Goal: Task Accomplishment & Management: Manage account settings

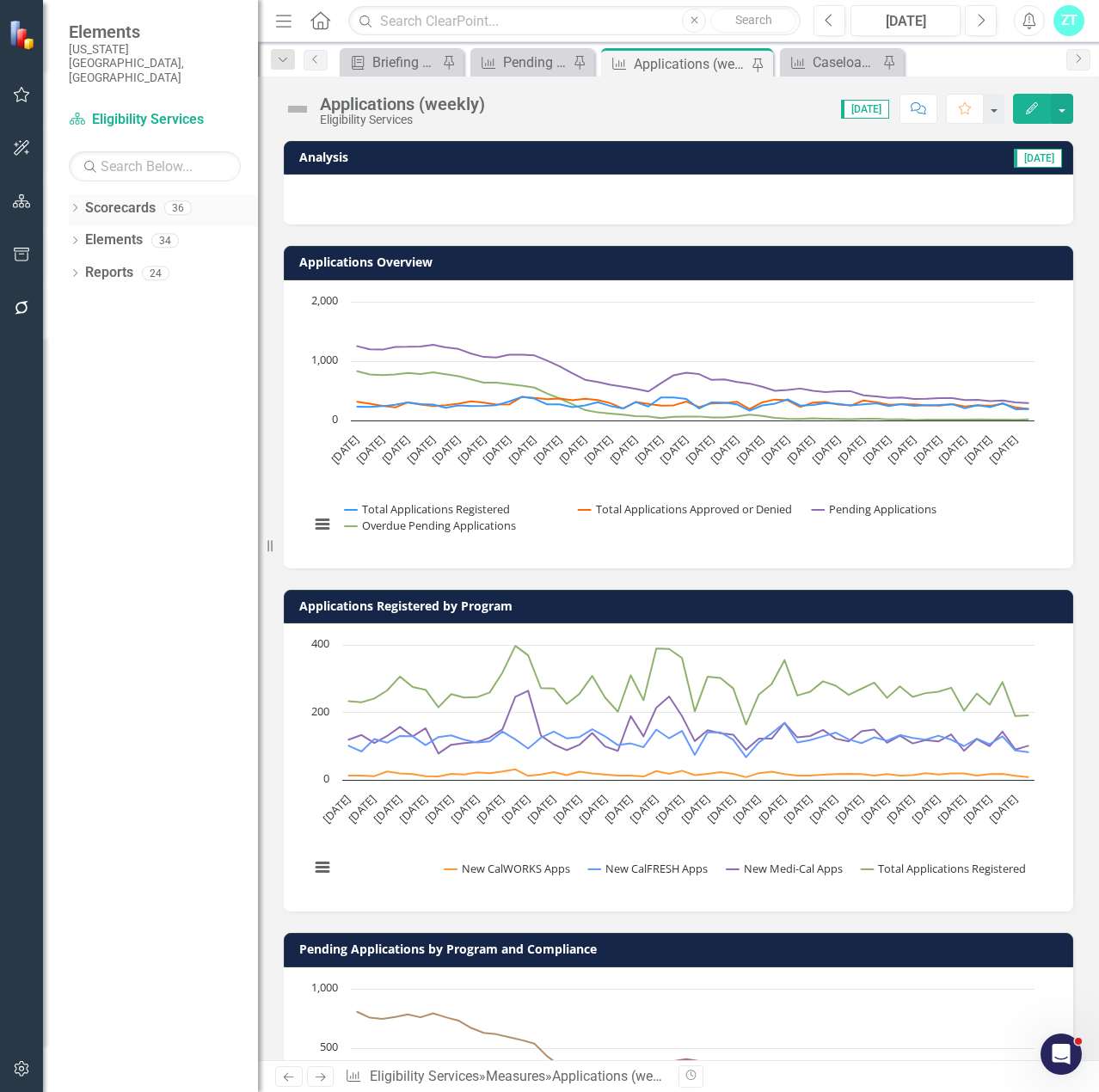
click at [73, 205] on icon "Dropdown" at bounding box center [75, 210] width 12 height 10
click at [64, 235] on icon "Dropdown" at bounding box center [58, 239] width 12 height 11
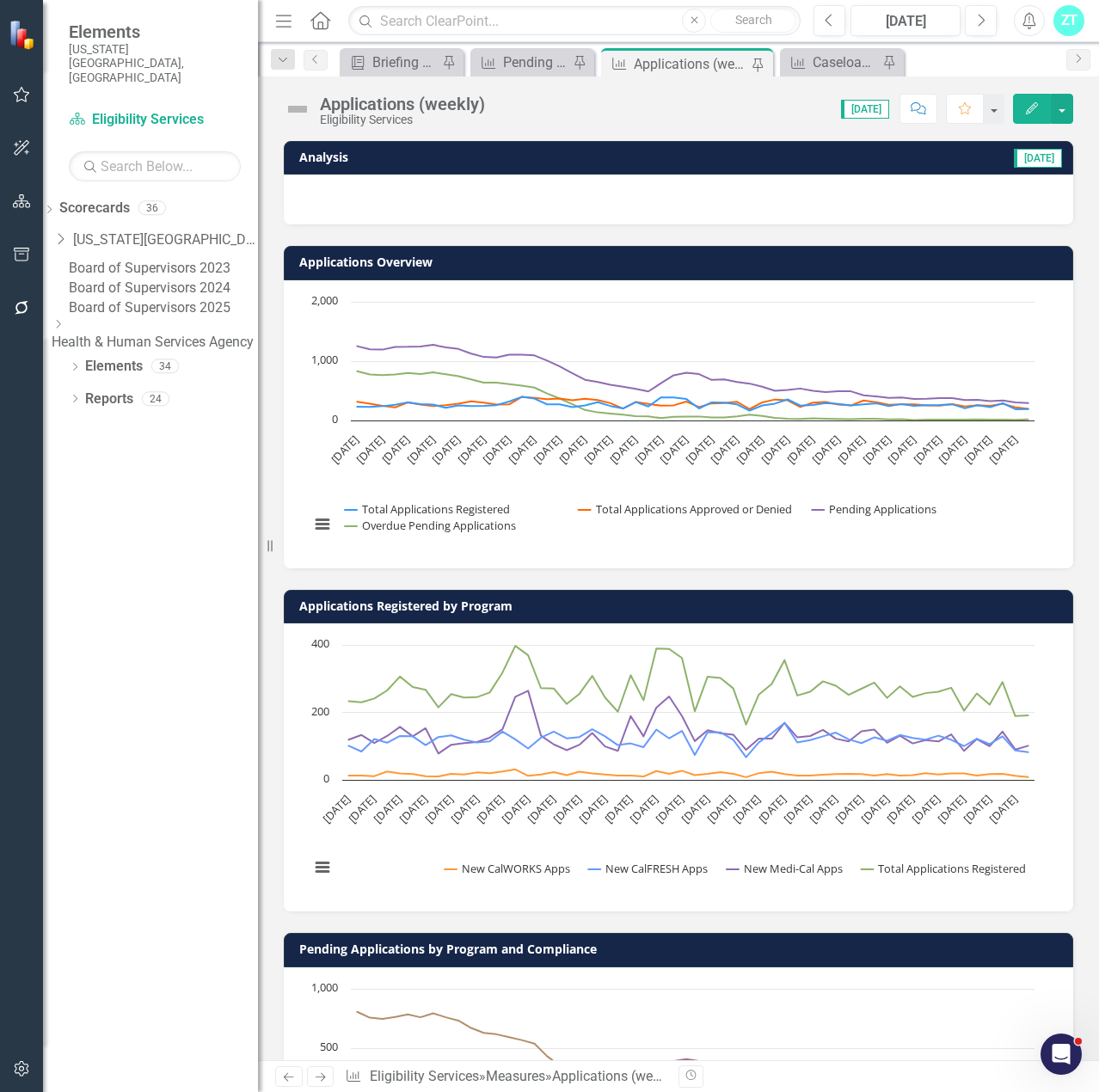
click at [64, 329] on icon "Dropdown" at bounding box center [58, 324] width 12 height 11
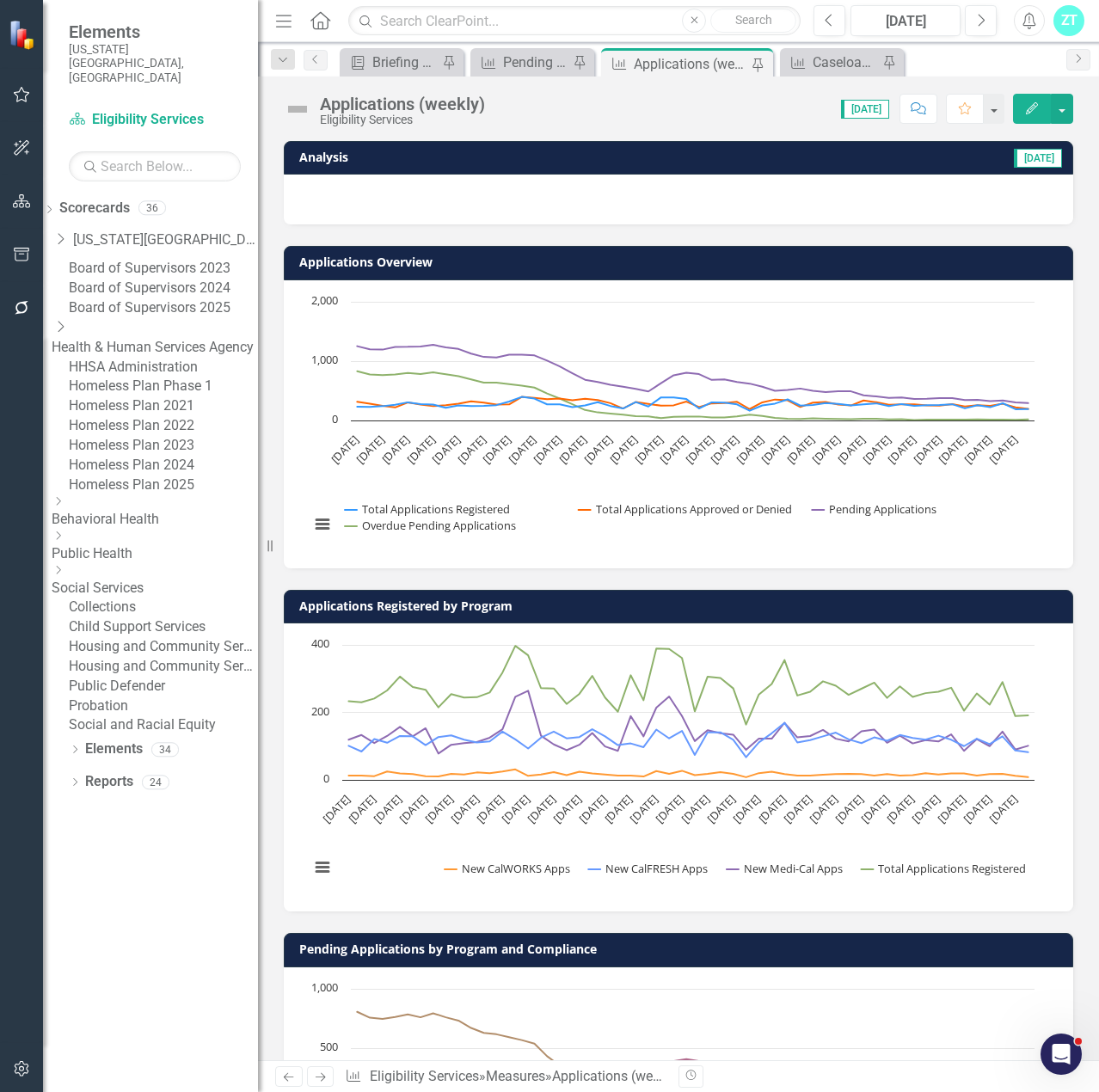
click at [64, 575] on icon "Dropdown" at bounding box center [58, 569] width 12 height 11
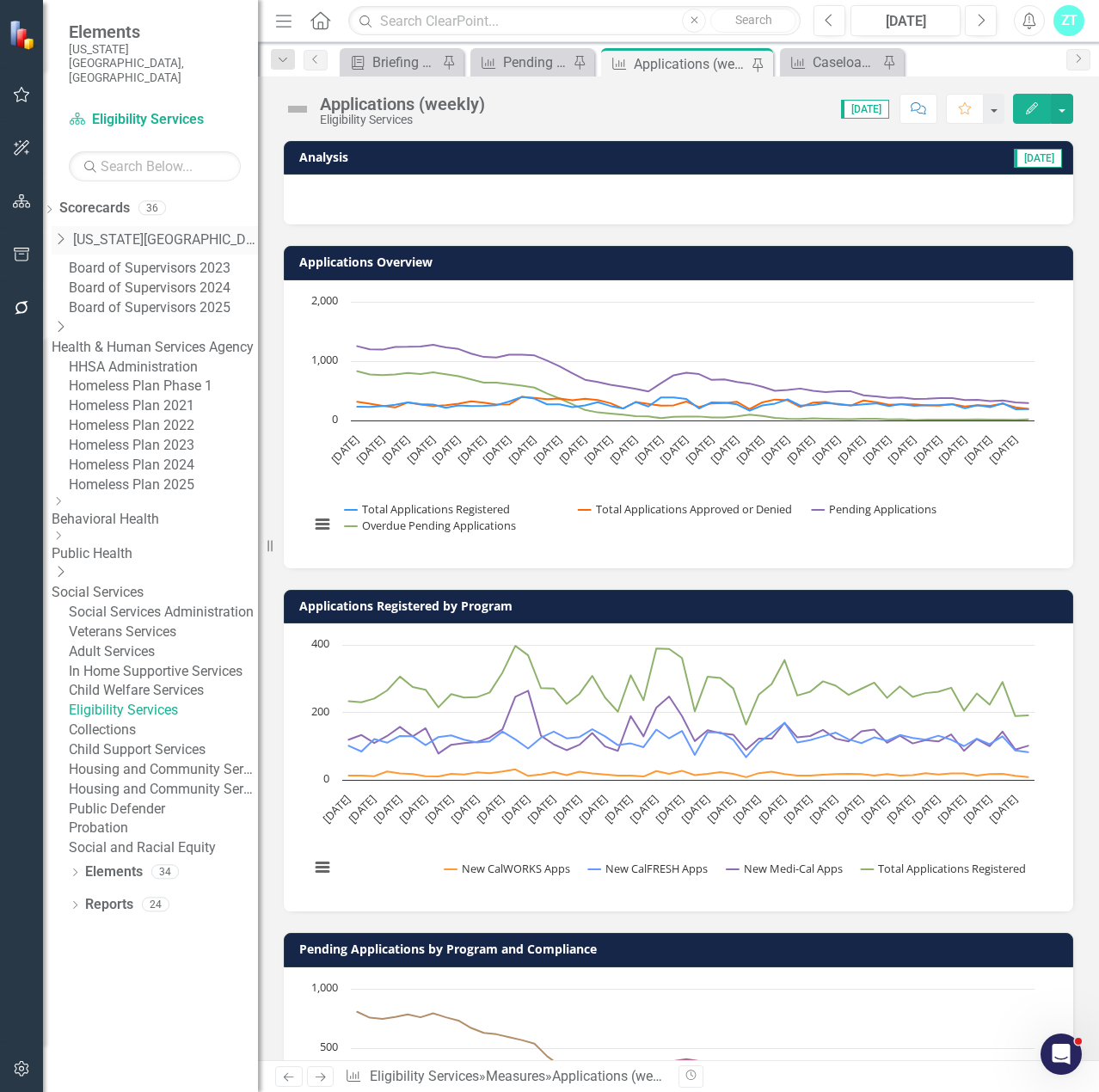
click at [69, 232] on icon "Dropdown" at bounding box center [61, 238] width 17 height 13
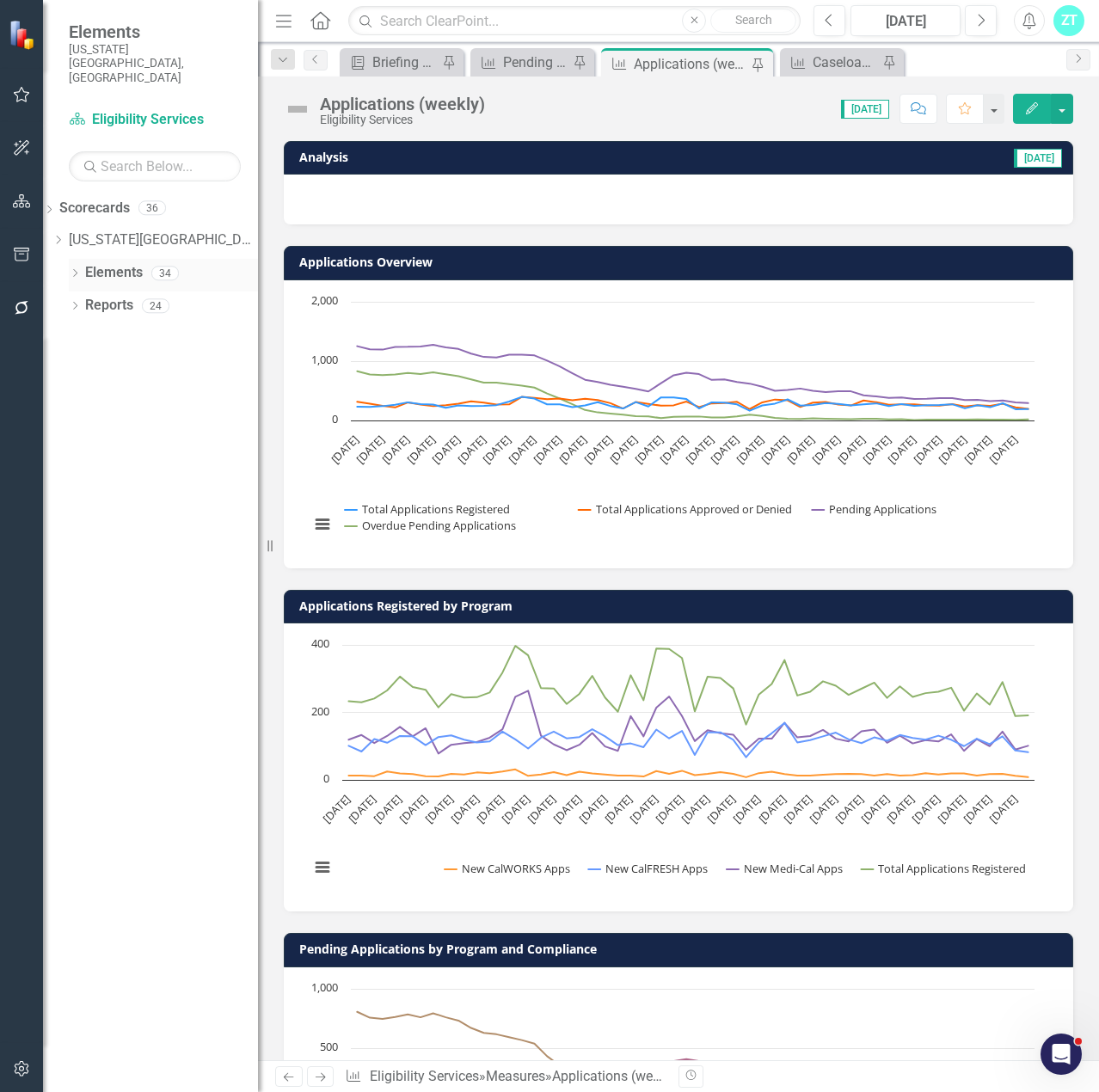
click at [74, 270] on icon "Dropdown" at bounding box center [75, 275] width 12 height 10
click at [63, 333] on div "Dropdown" at bounding box center [58, 339] width 12 height 14
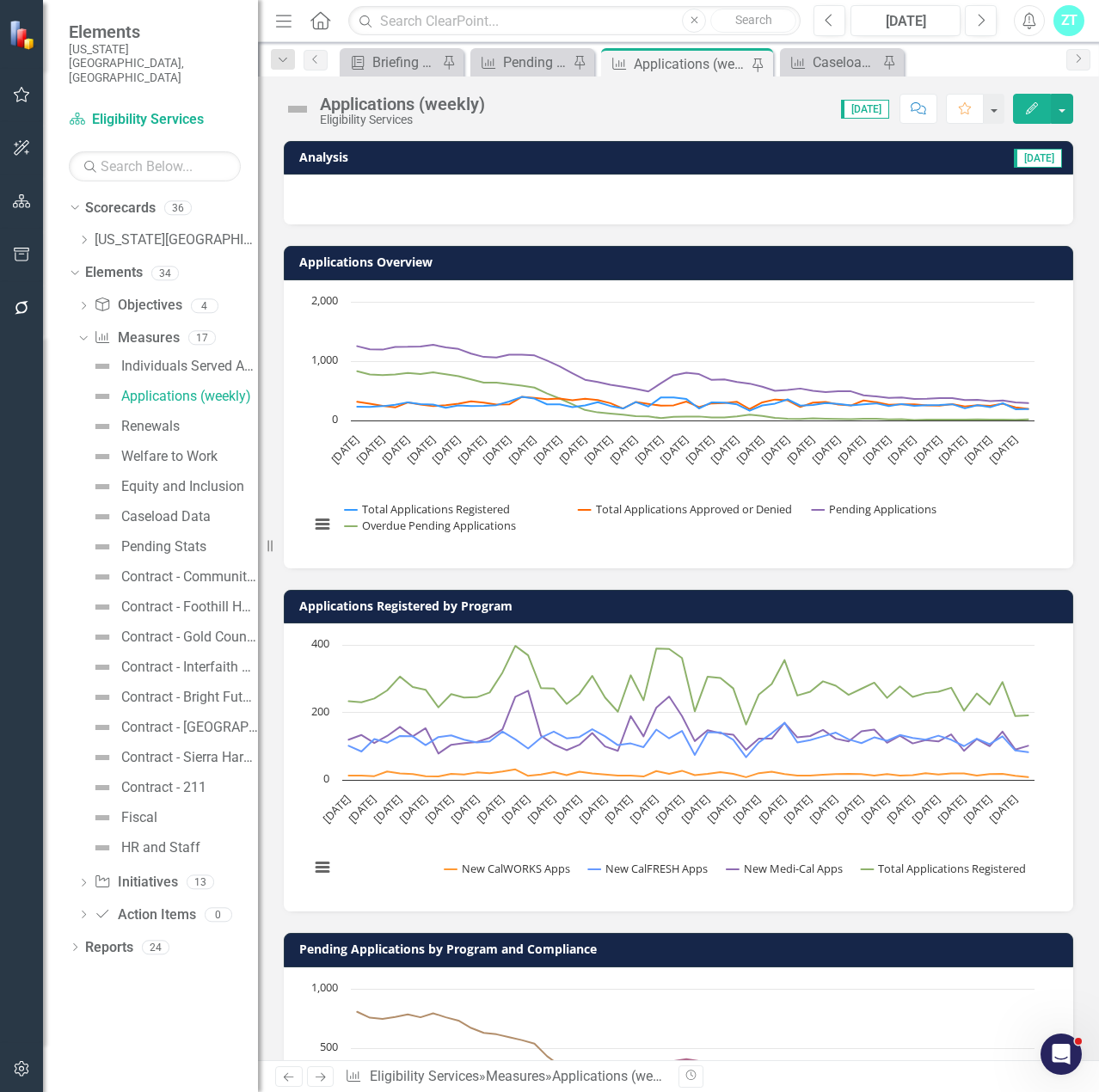
click at [982, 595] on td "Applications Registered by Program" at bounding box center [681, 608] width 764 height 26
click at [1035, 103] on icon "button" at bounding box center [1032, 108] width 12 height 12
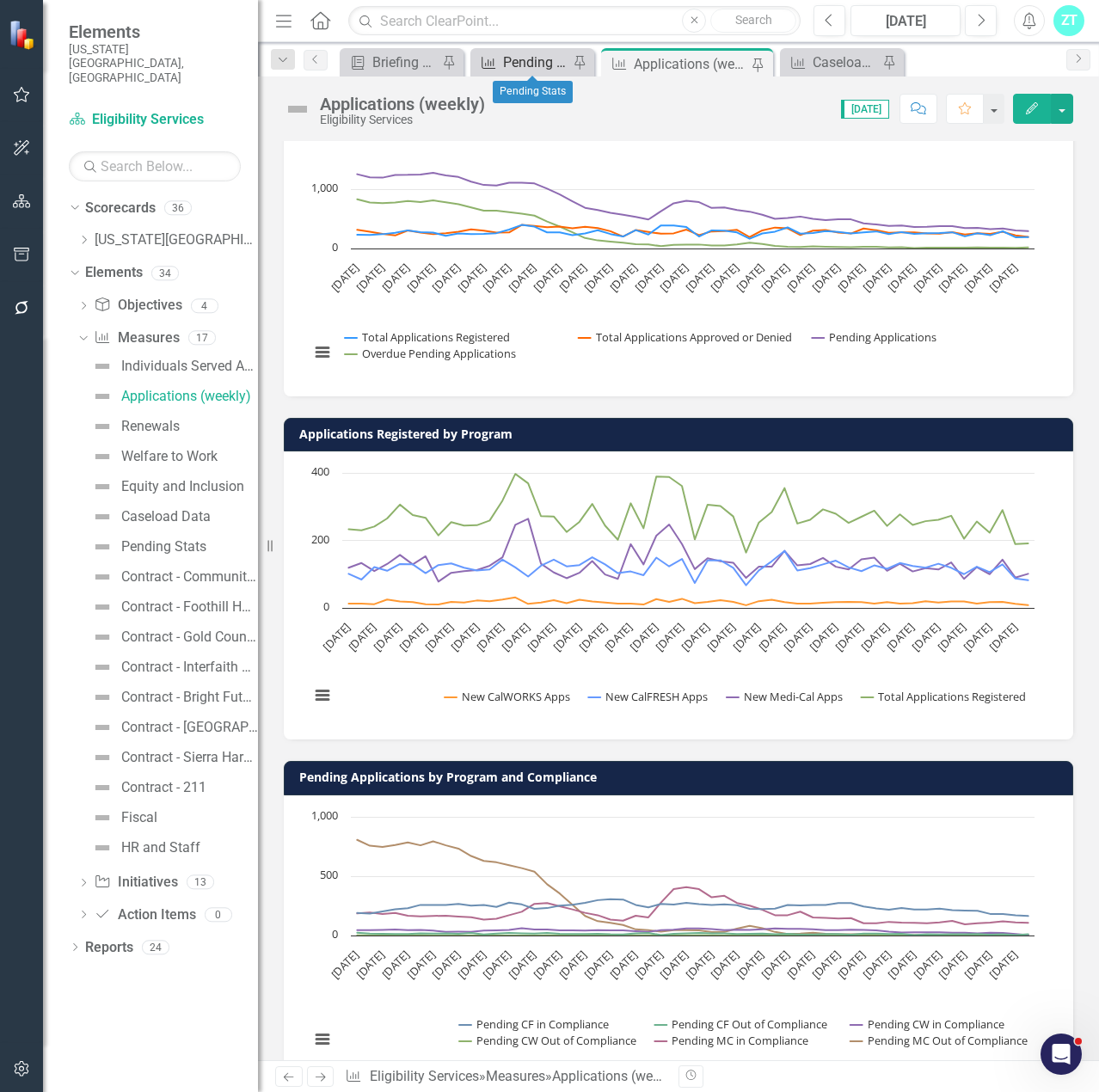
click at [535, 63] on div "Pending Stats" at bounding box center [536, 62] width 65 height 21
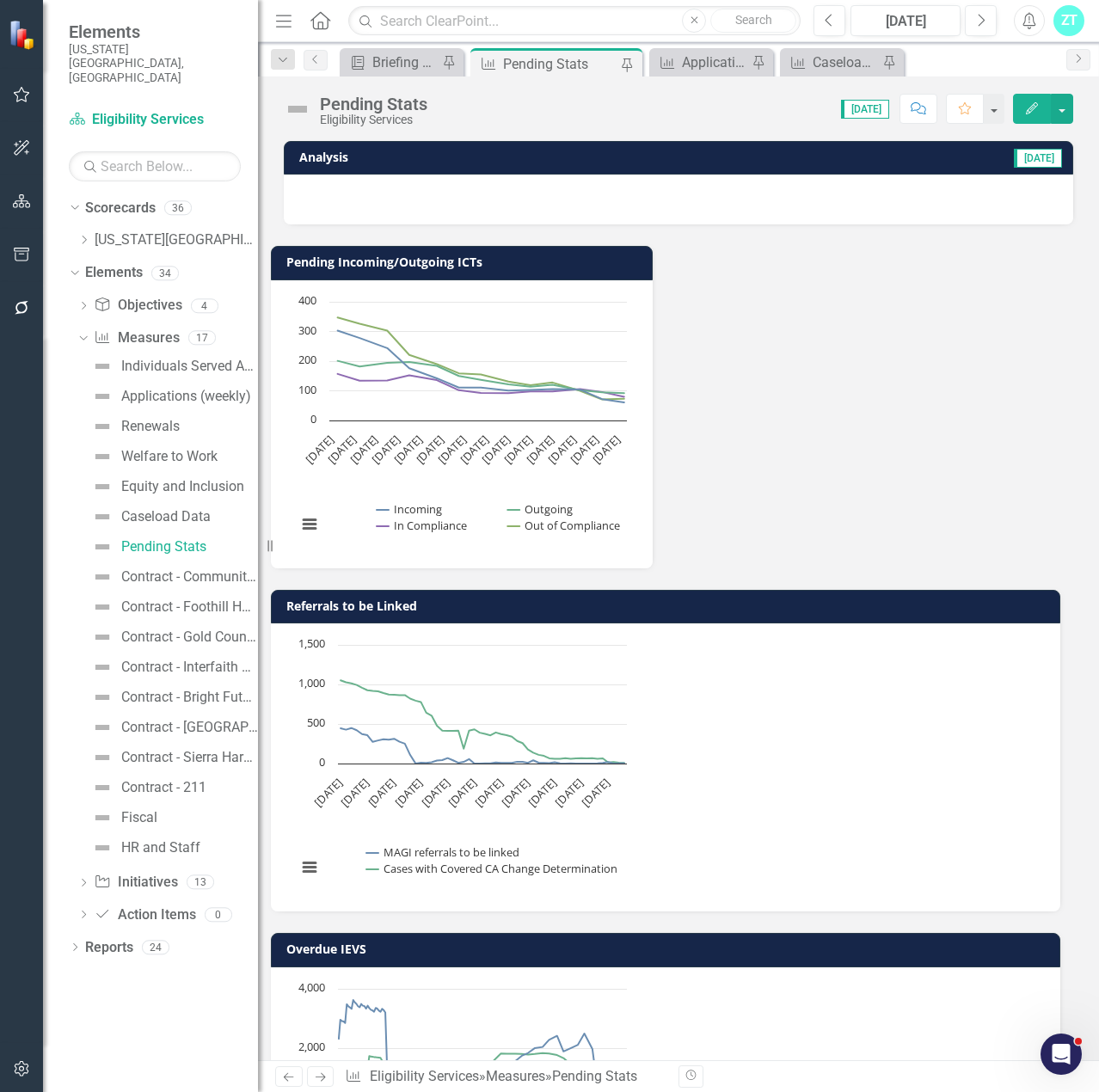
click at [584, 760] on div "Pending Incoming/Outgoing ICTs Chart Line chart with 4 lines. The chart has 1 X…" at bounding box center [679, 738] width 815 height 1030
click at [481, 894] on div "Pending Incoming/Outgoing ICTs Chart Line chart with 4 lines. The chart has 1 X…" at bounding box center [679, 738] width 815 height 1030
click at [525, 738] on div "Pending Incoming/Outgoing ICTs Chart Line chart with 4 lines. The chart has 1 X…" at bounding box center [679, 738] width 815 height 1030
click at [323, 890] on div "Pending Incoming/Outgoing ICTs Chart Line chart with 4 lines. The chart has 1 X…" at bounding box center [679, 738] width 815 height 1030
click at [512, 934] on div "Analysis 6/2/2025 Pending Incoming/Outgoing ICTs Chart Line chart with 4 lines.…" at bounding box center [678, 601] width 841 height 919
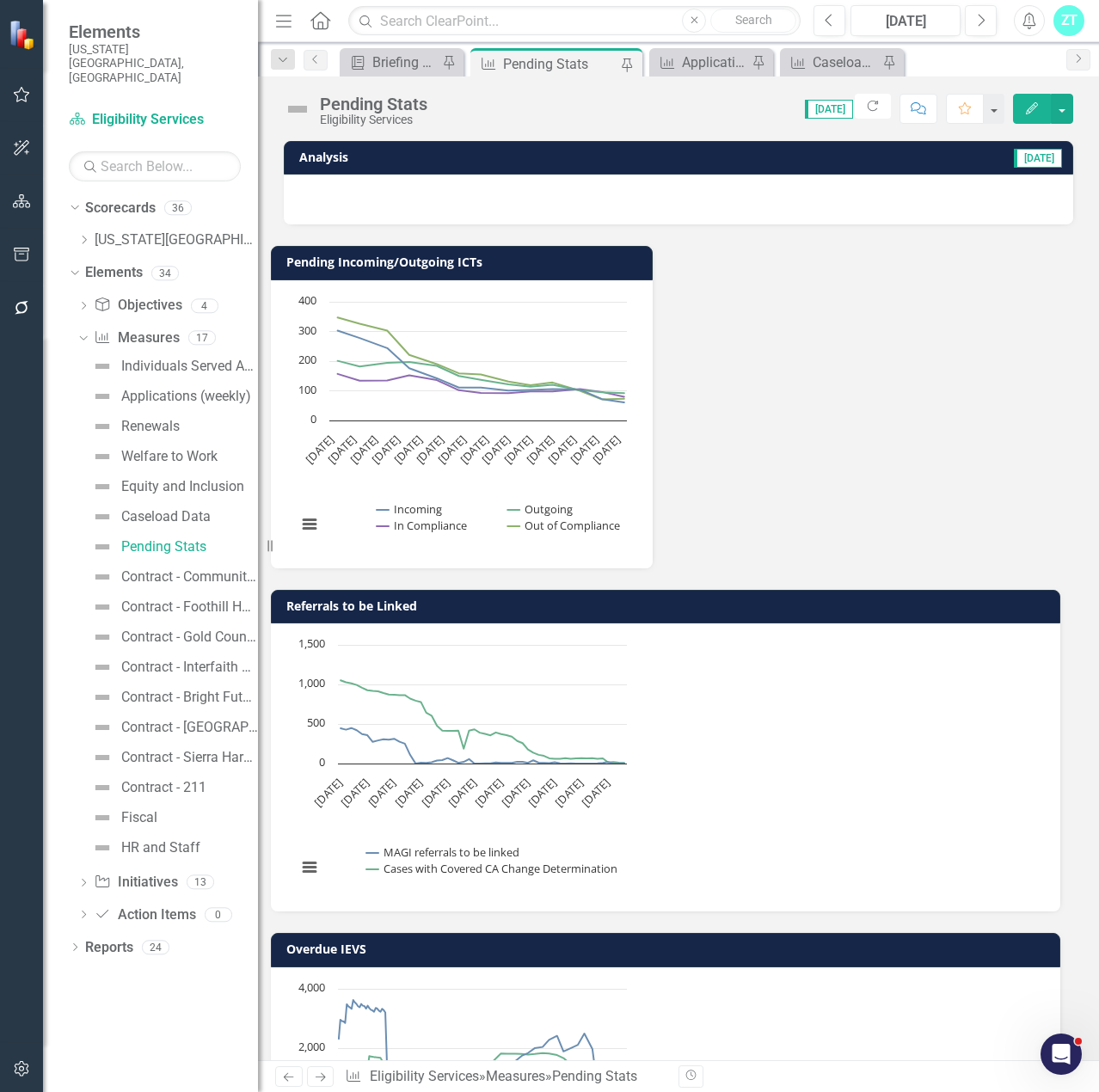
click at [519, 816] on div "Pending Incoming/Outgoing ICTs Chart Line chart with 4 lines. The chart has 1 X…" at bounding box center [679, 738] width 815 height 1030
click at [1034, 100] on button "Edit" at bounding box center [1031, 108] width 37 height 30
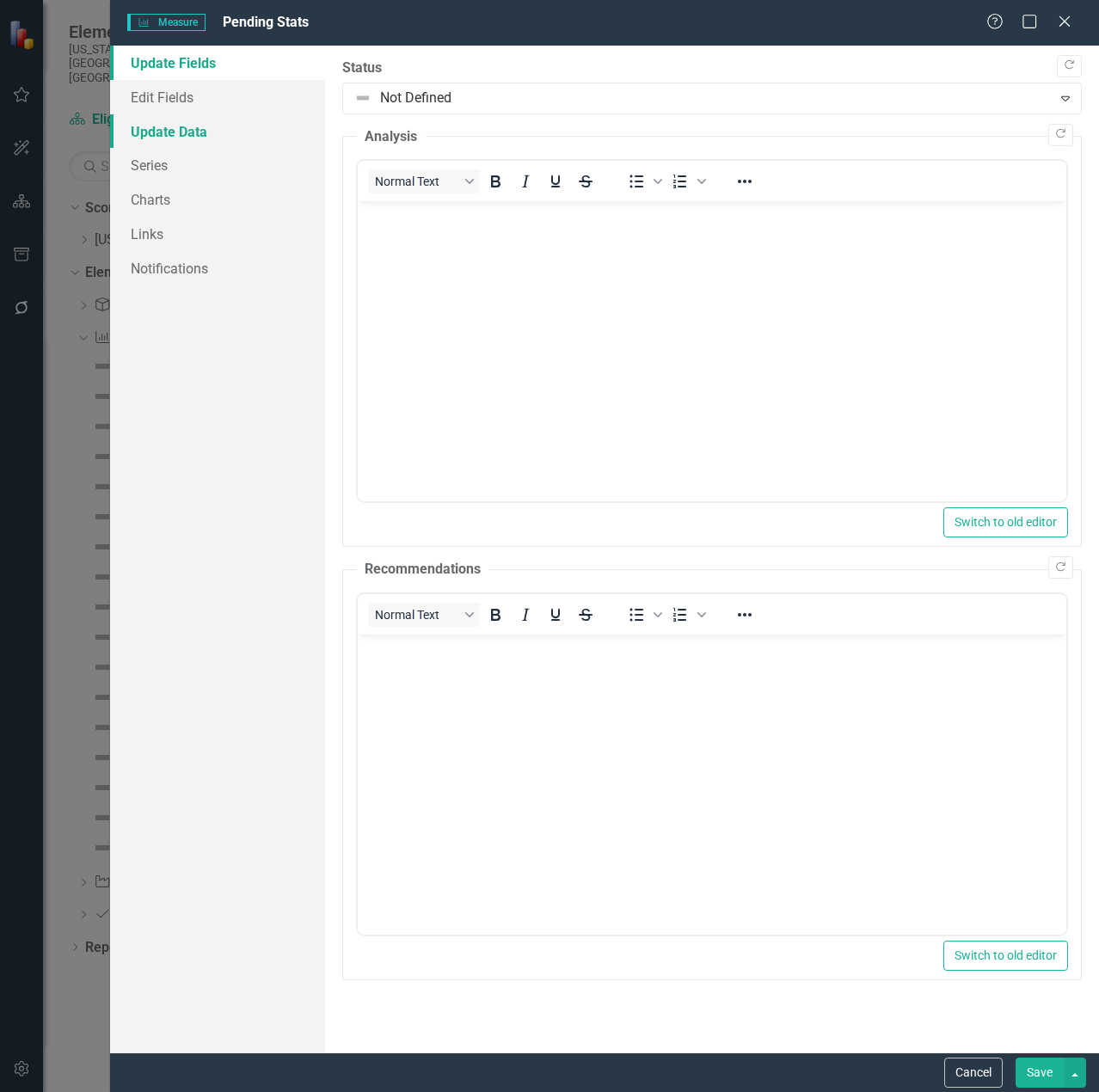
click at [176, 138] on link "Update Data" at bounding box center [217, 132] width 215 height 35
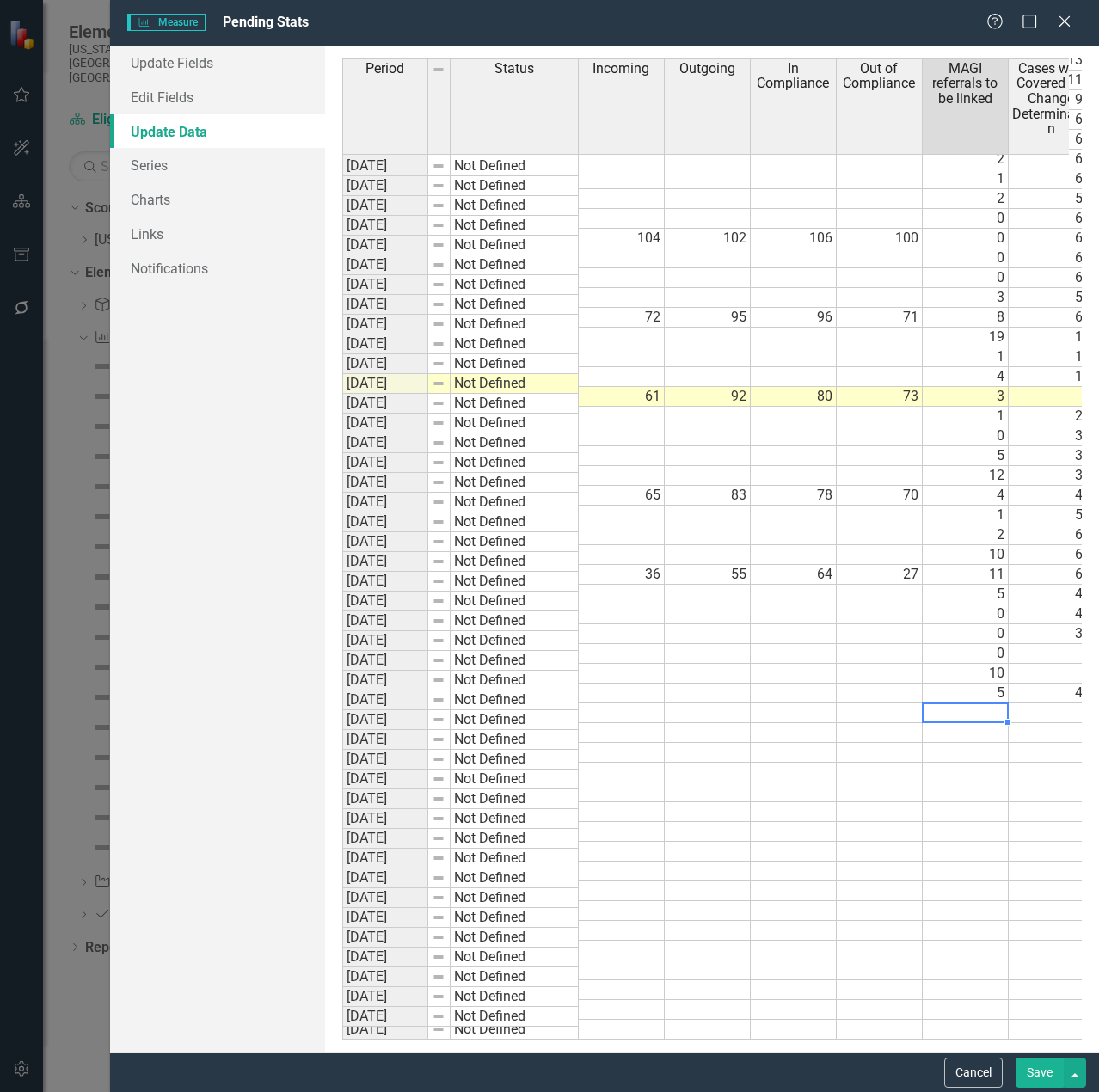
click at [994, 695] on tbody "12/16/2024 Not Defined 14 393 12/23/2024 Not Defined 9 373 12/30/2024 Not Defin…" at bounding box center [804, 475] width 924 height 1128
click at [886, 703] on td at bounding box center [879, 712] width 86 height 20
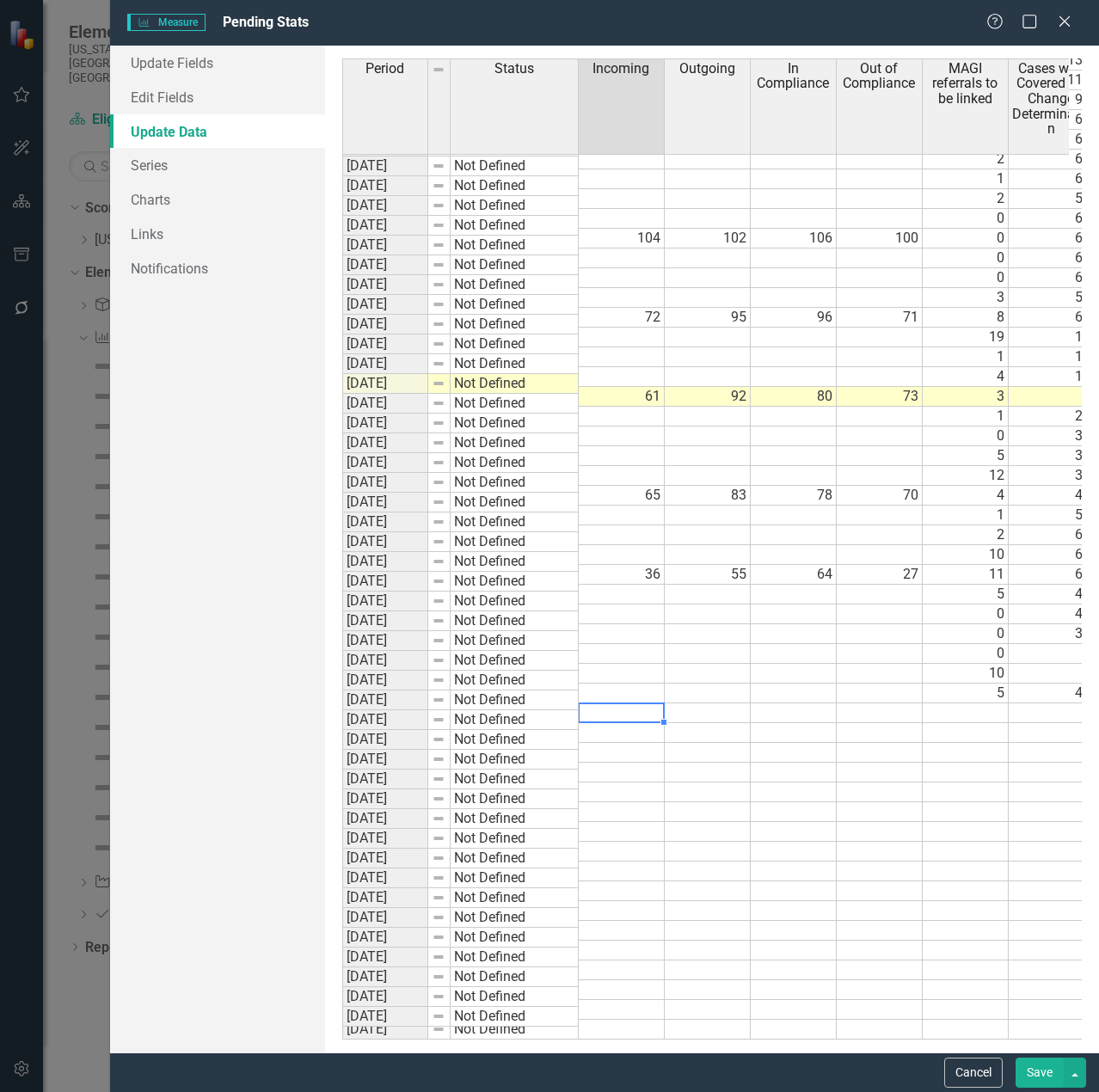
click at [604, 703] on td at bounding box center [621, 712] width 86 height 20
click at [595, 644] on td at bounding box center [621, 654] width 86 height 20
click at [624, 644] on td at bounding box center [621, 654] width 86 height 20
type textarea "43"
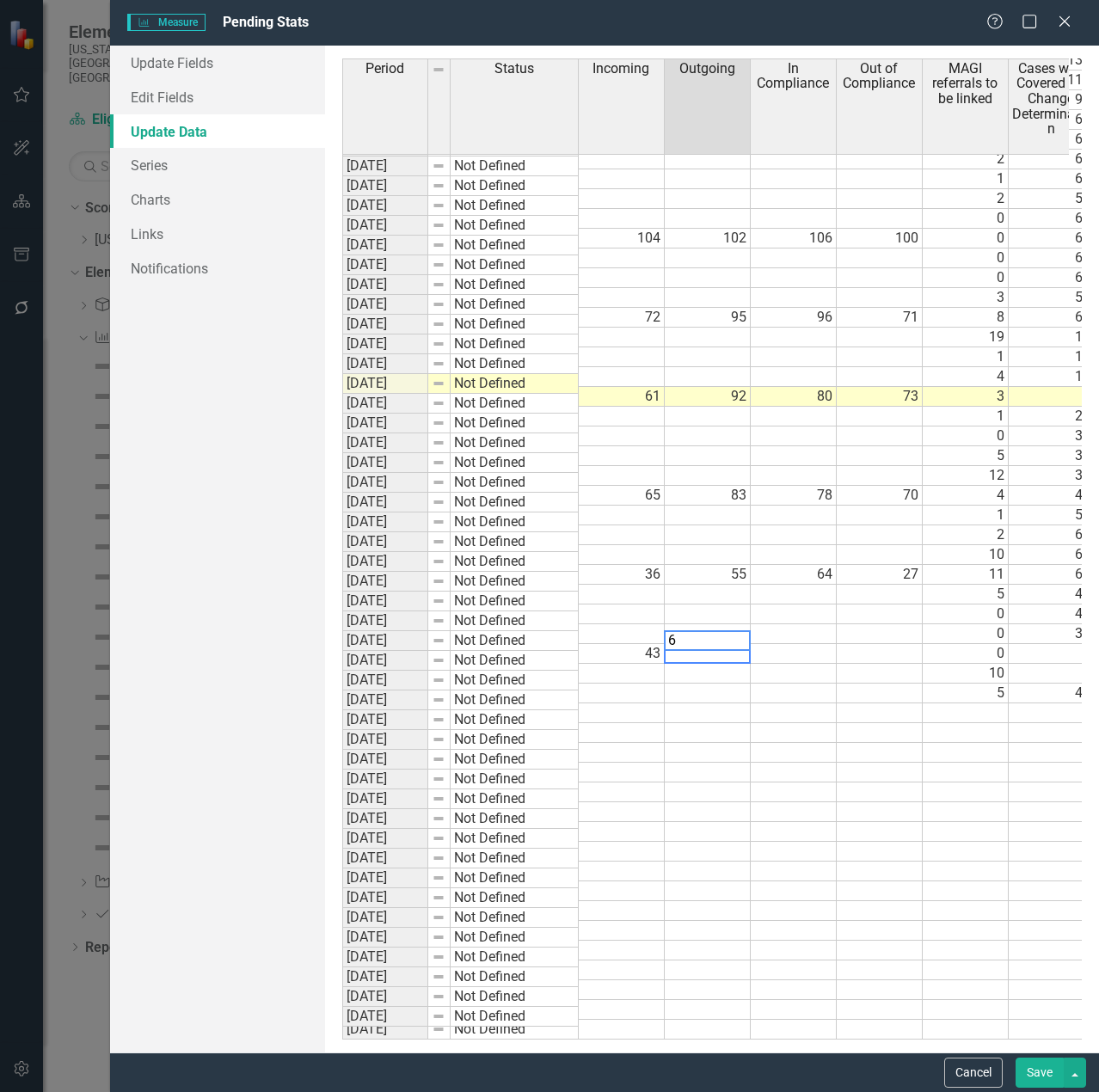
type textarea "62"
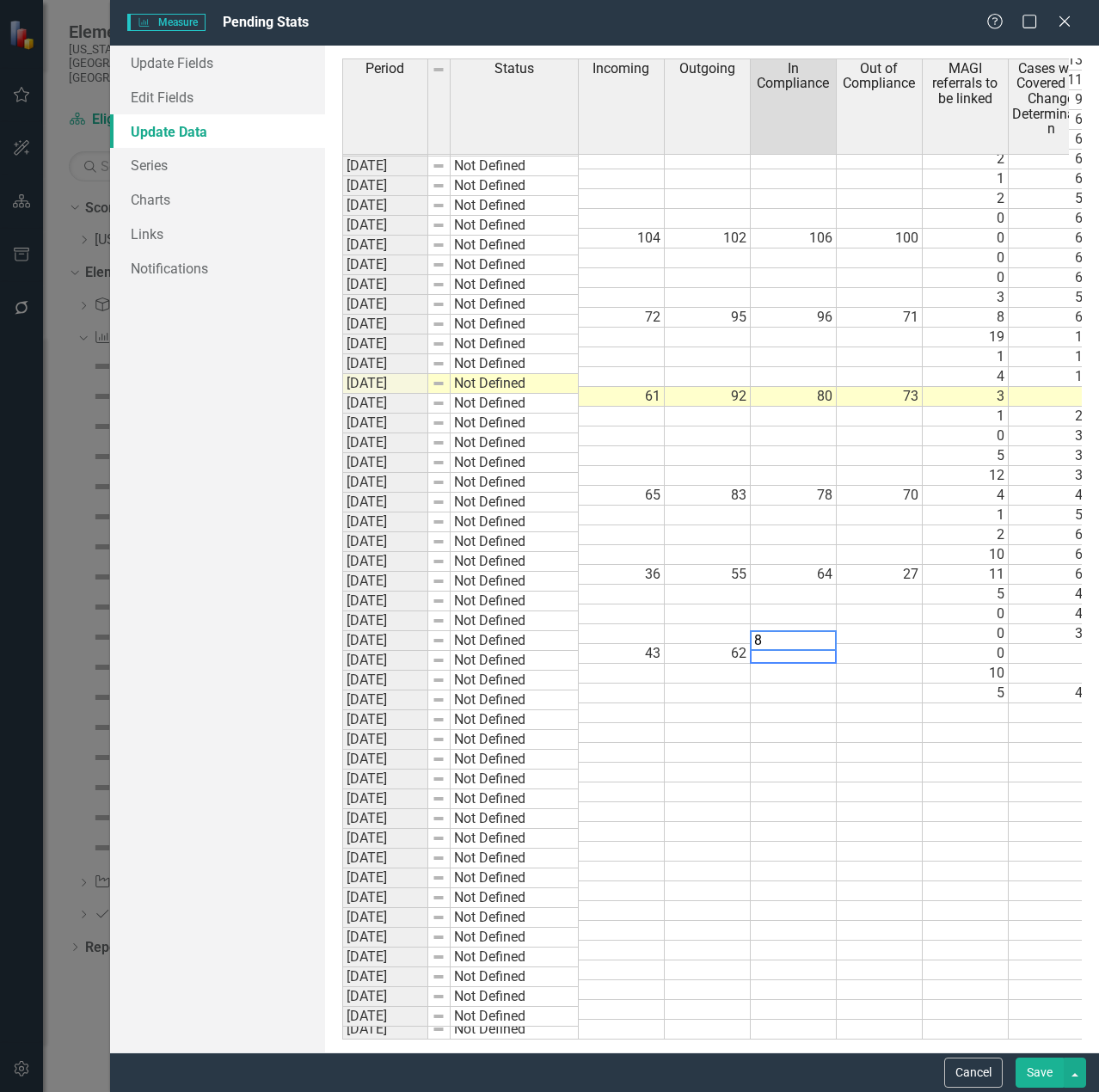
type textarea "84"
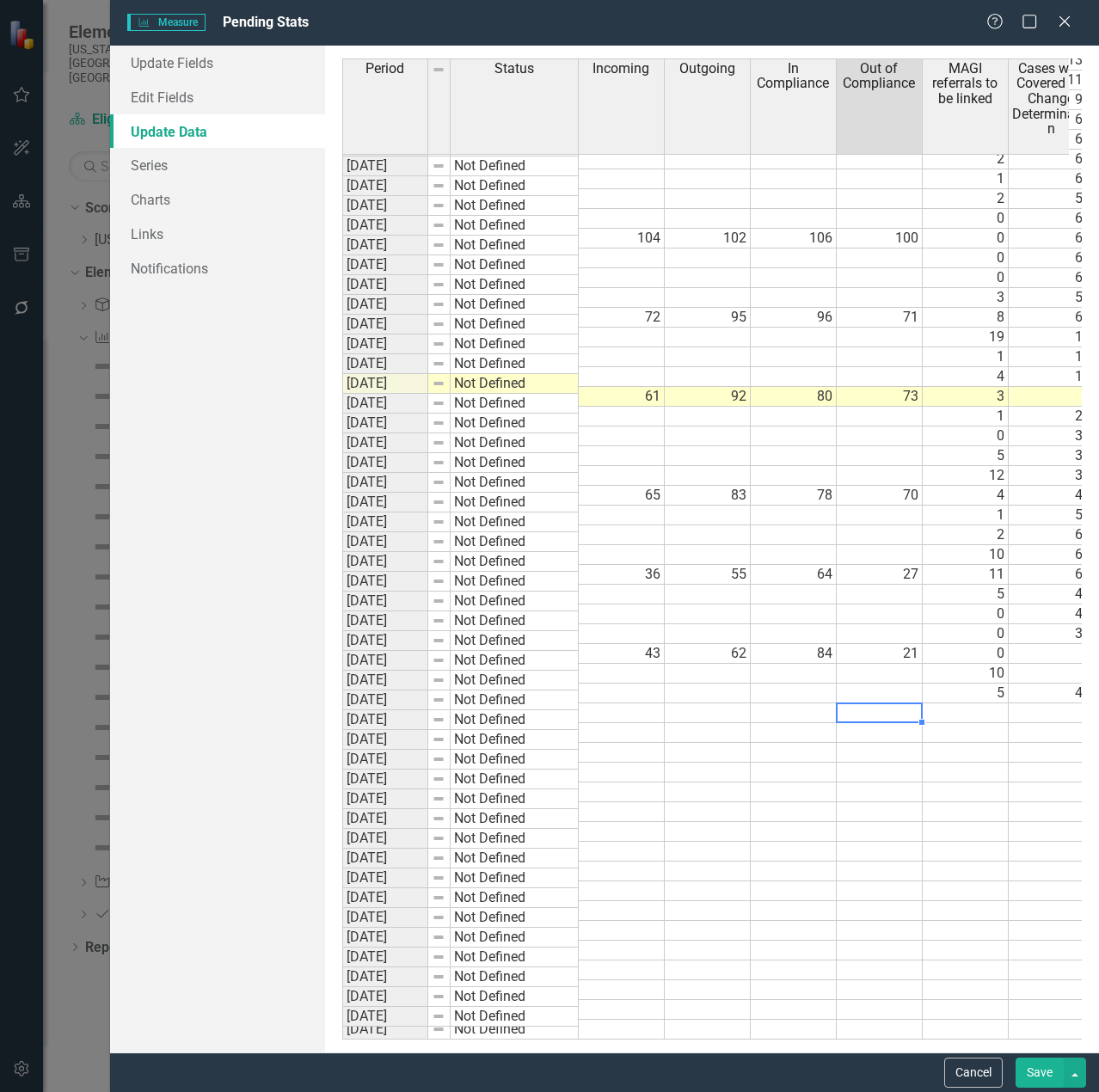
click at [842, 707] on td at bounding box center [879, 712] width 86 height 20
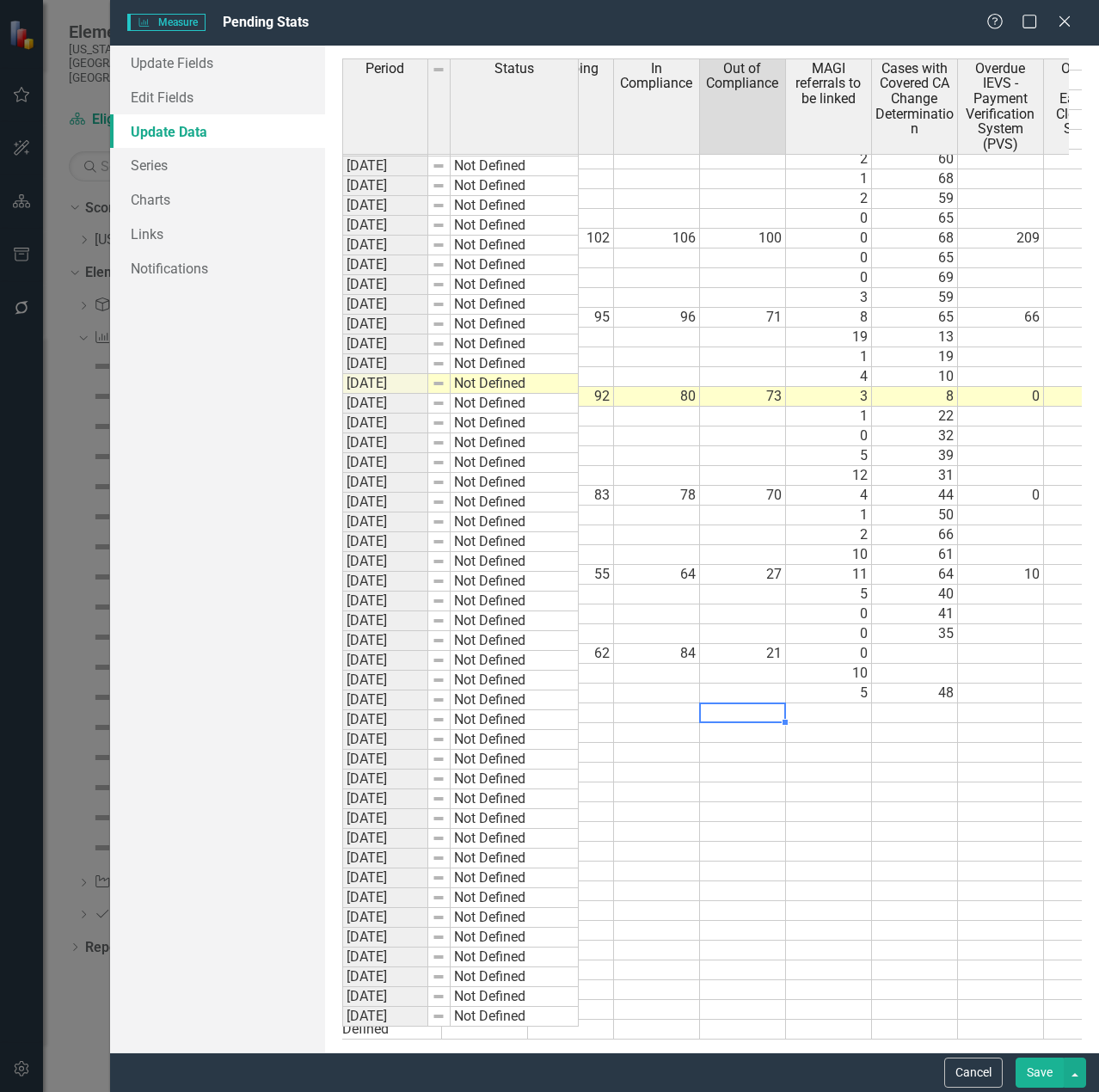
click at [938, 644] on td at bounding box center [914, 654] width 86 height 20
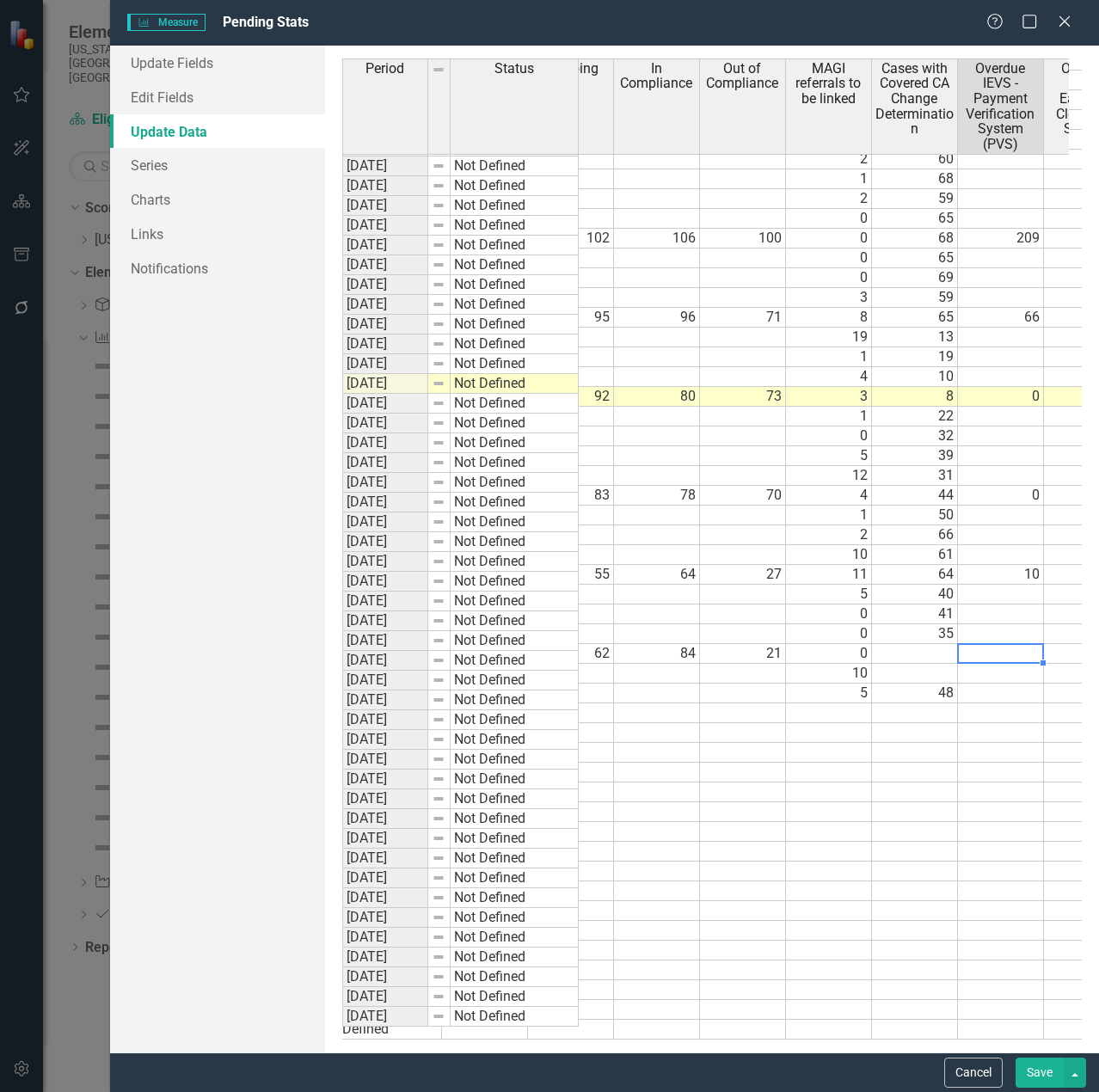
click at [971, 644] on td at bounding box center [1000, 654] width 86 height 20
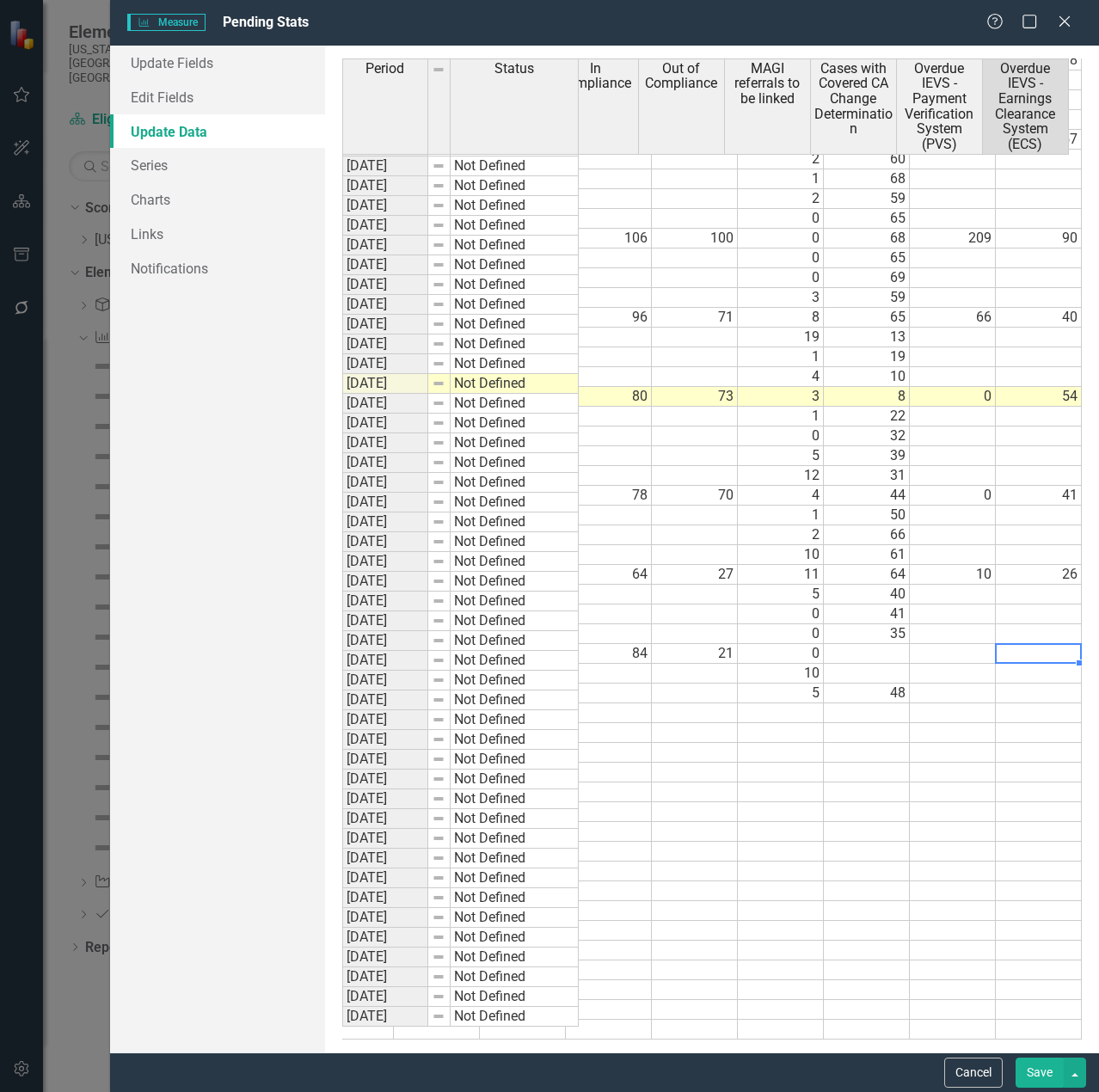
click at [1015, 644] on td at bounding box center [1037, 654] width 86 height 20
type textarea "19"
click at [914, 647] on td at bounding box center [952, 654] width 86 height 20
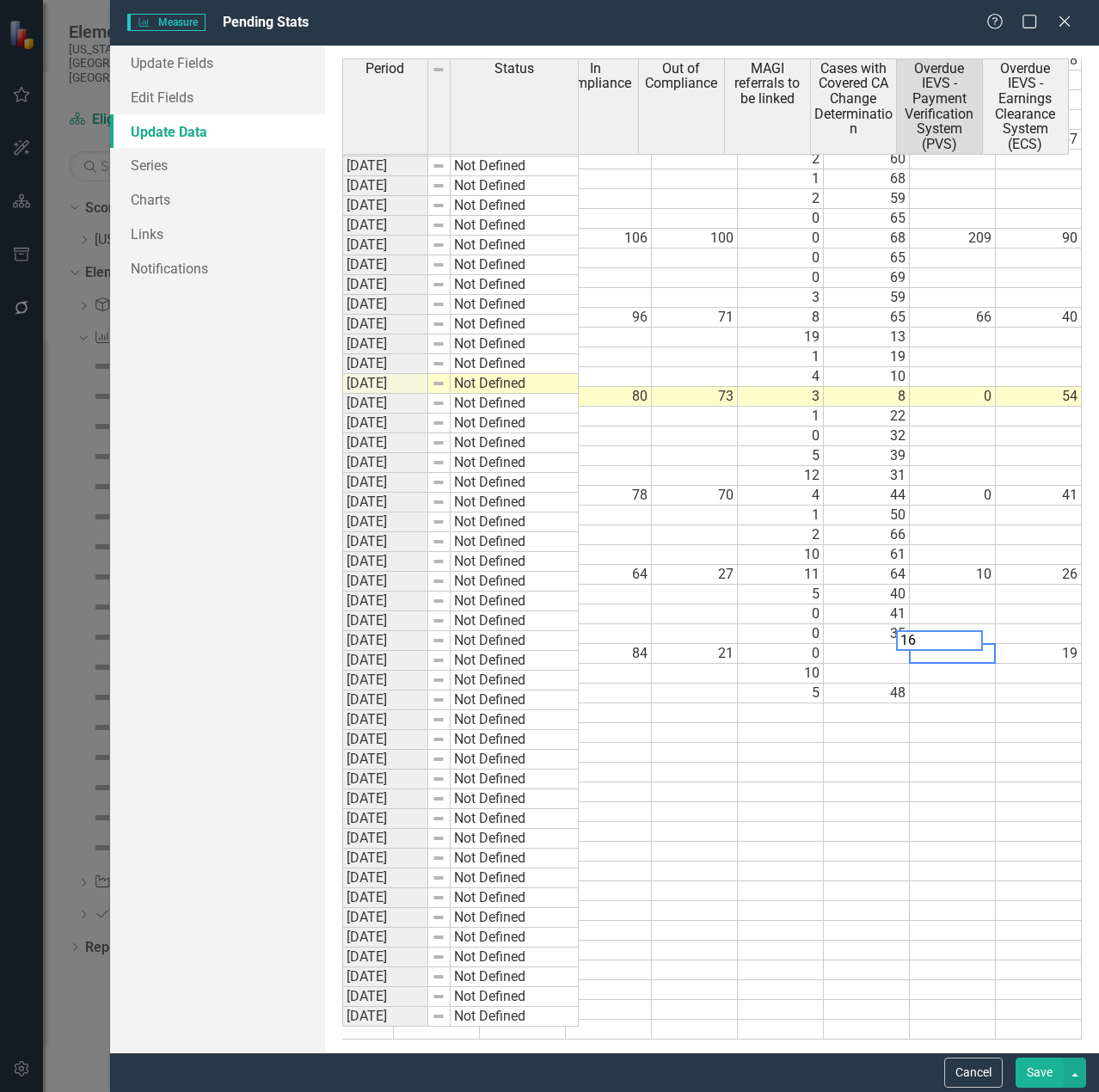
type textarea "16"
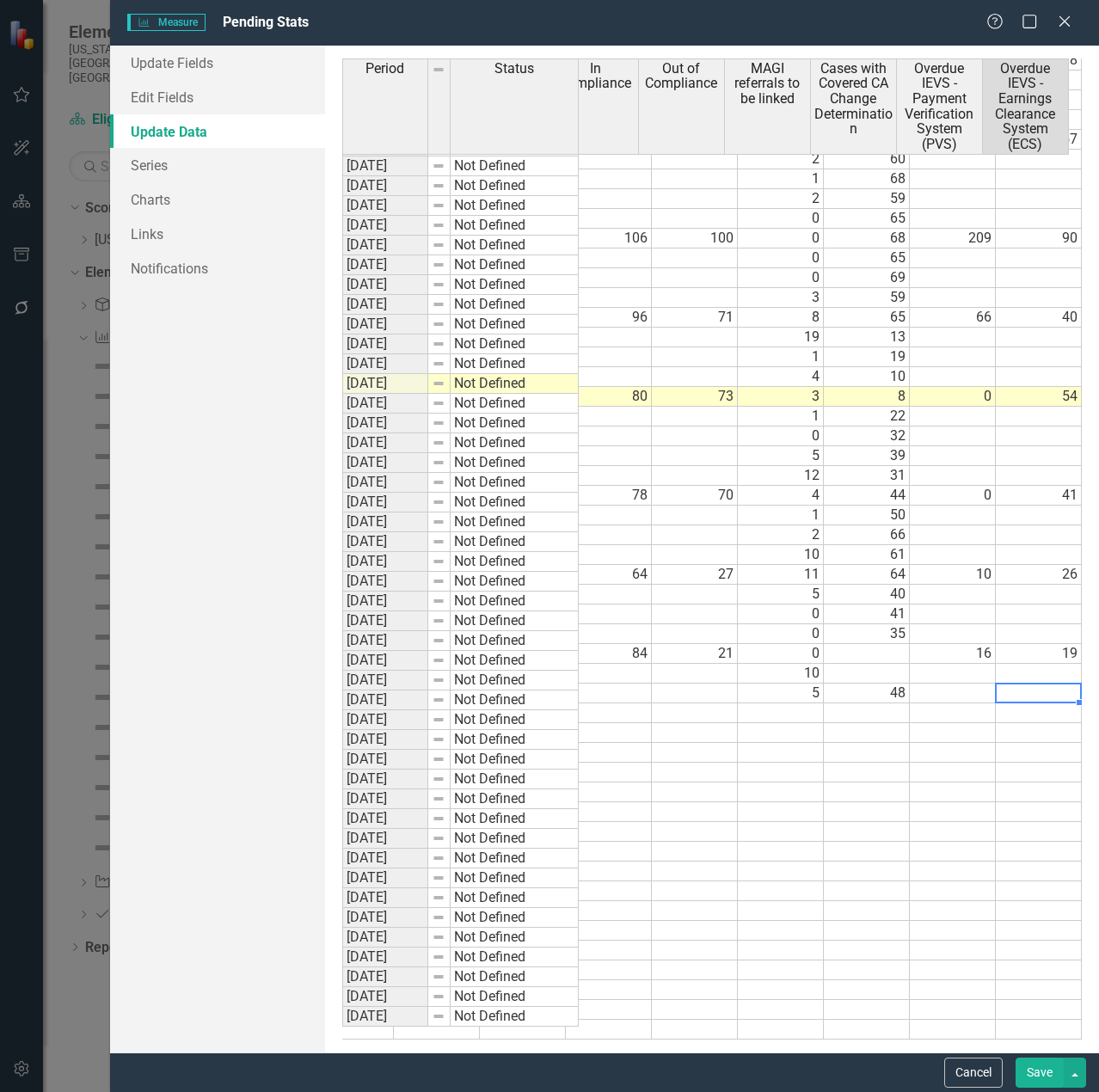
click at [995, 683] on td at bounding box center [1037, 693] width 86 height 20
click at [1037, 1070] on button "Save" at bounding box center [1039, 1072] width 48 height 30
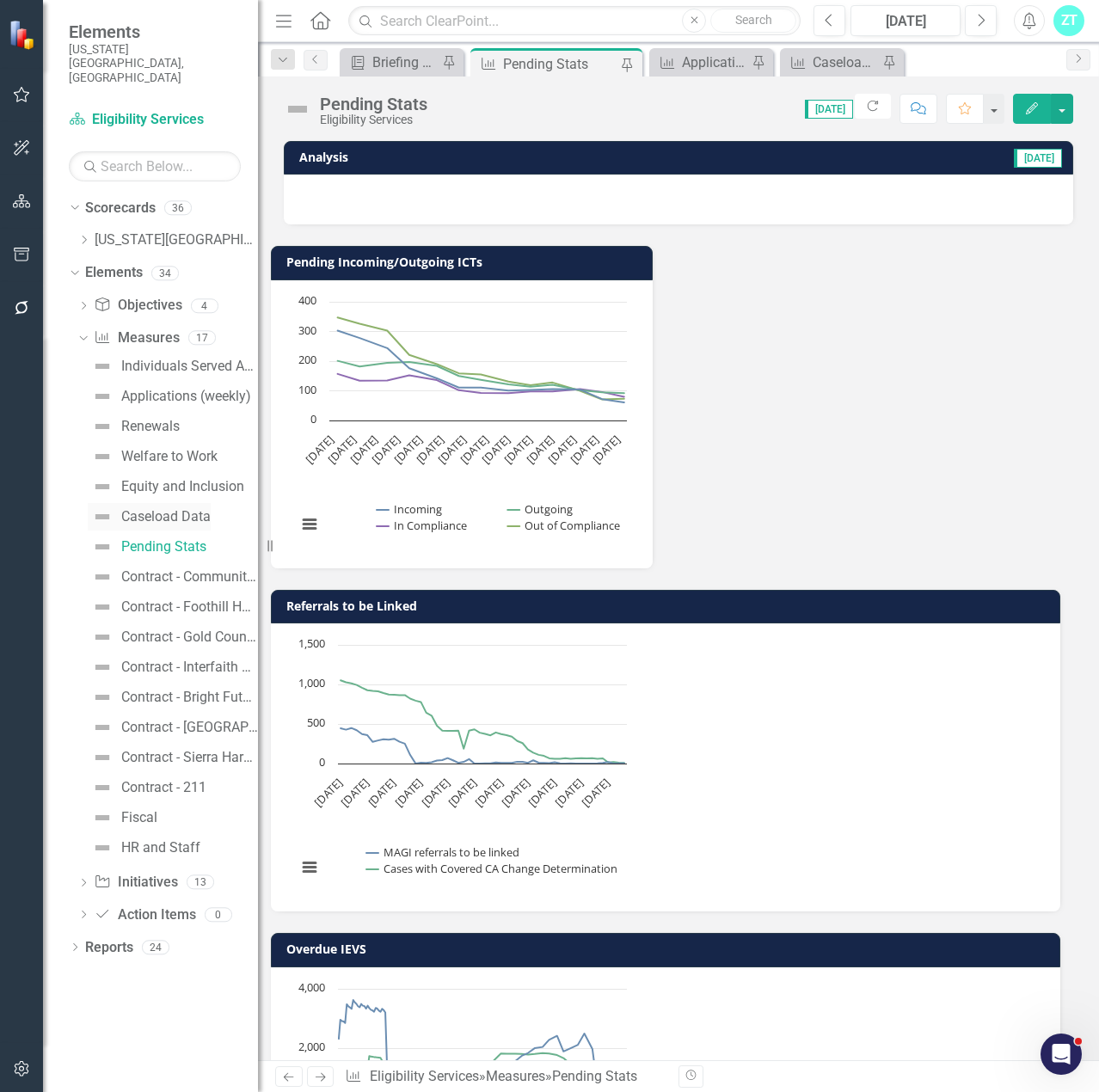
click at [177, 509] on div "Caseload Data" at bounding box center [165, 516] width 89 height 15
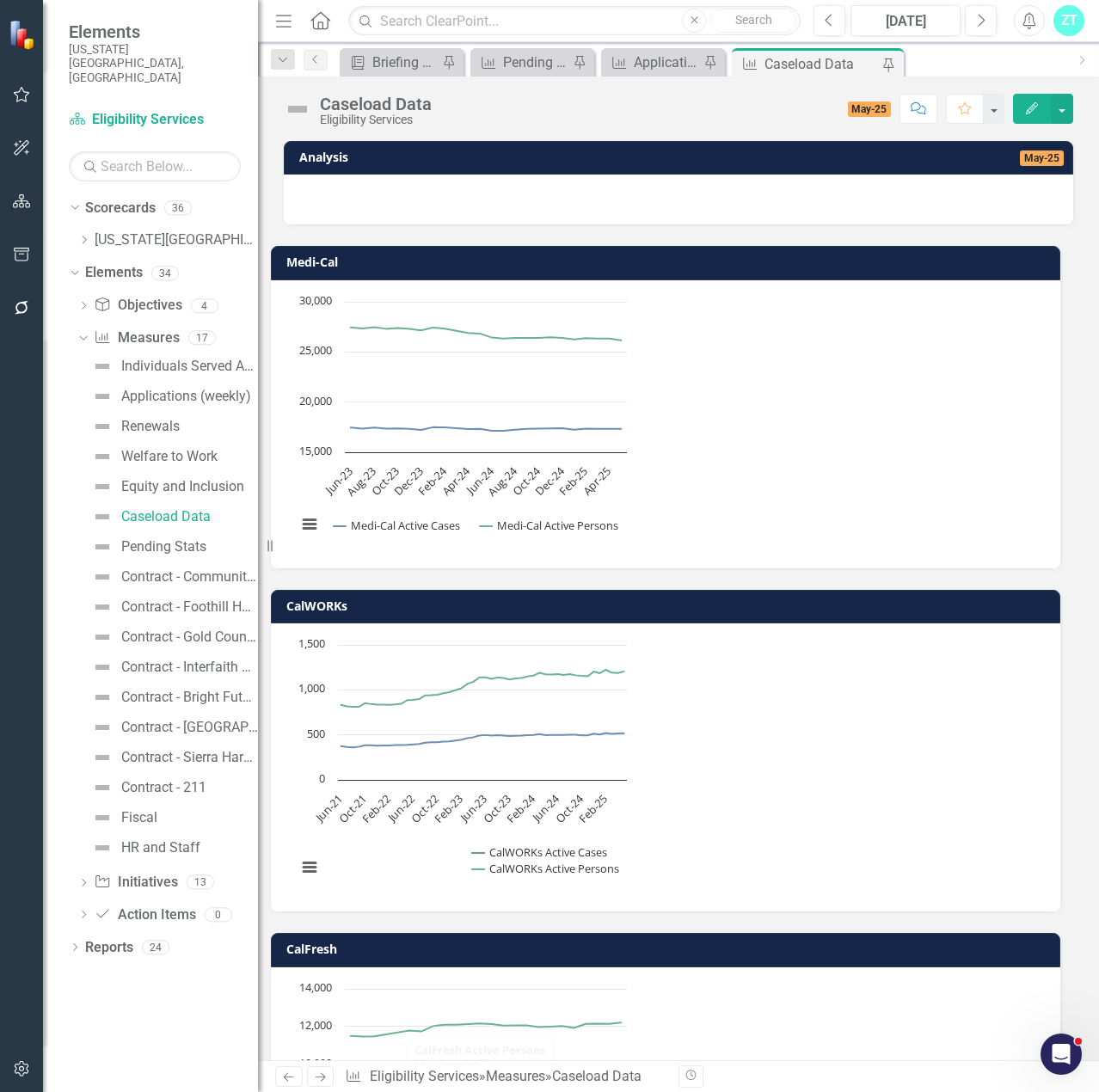
click at [1033, 96] on button "Edit" at bounding box center [1031, 108] width 37 height 30
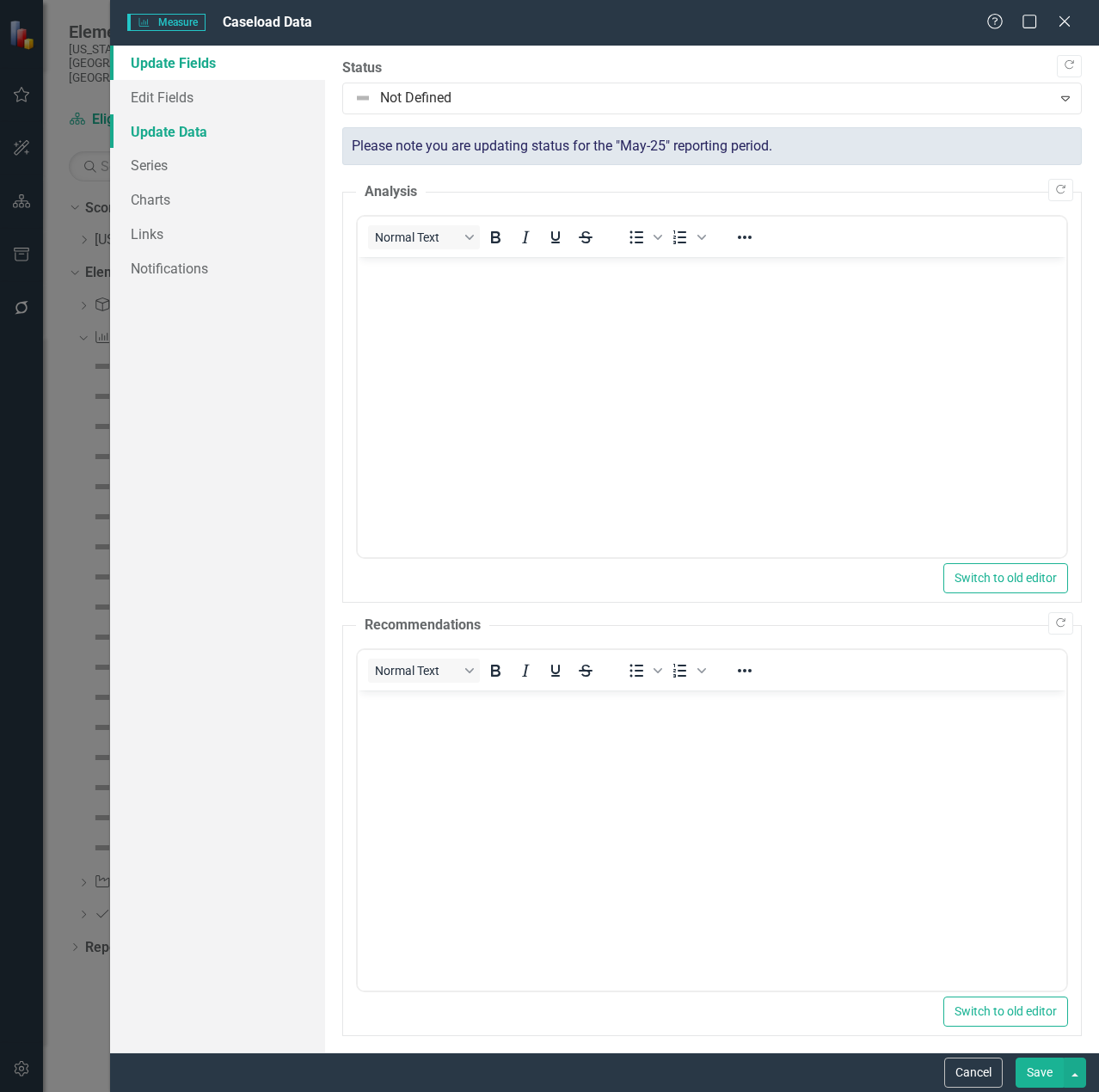
click at [180, 127] on link "Update Data" at bounding box center [217, 132] width 215 height 35
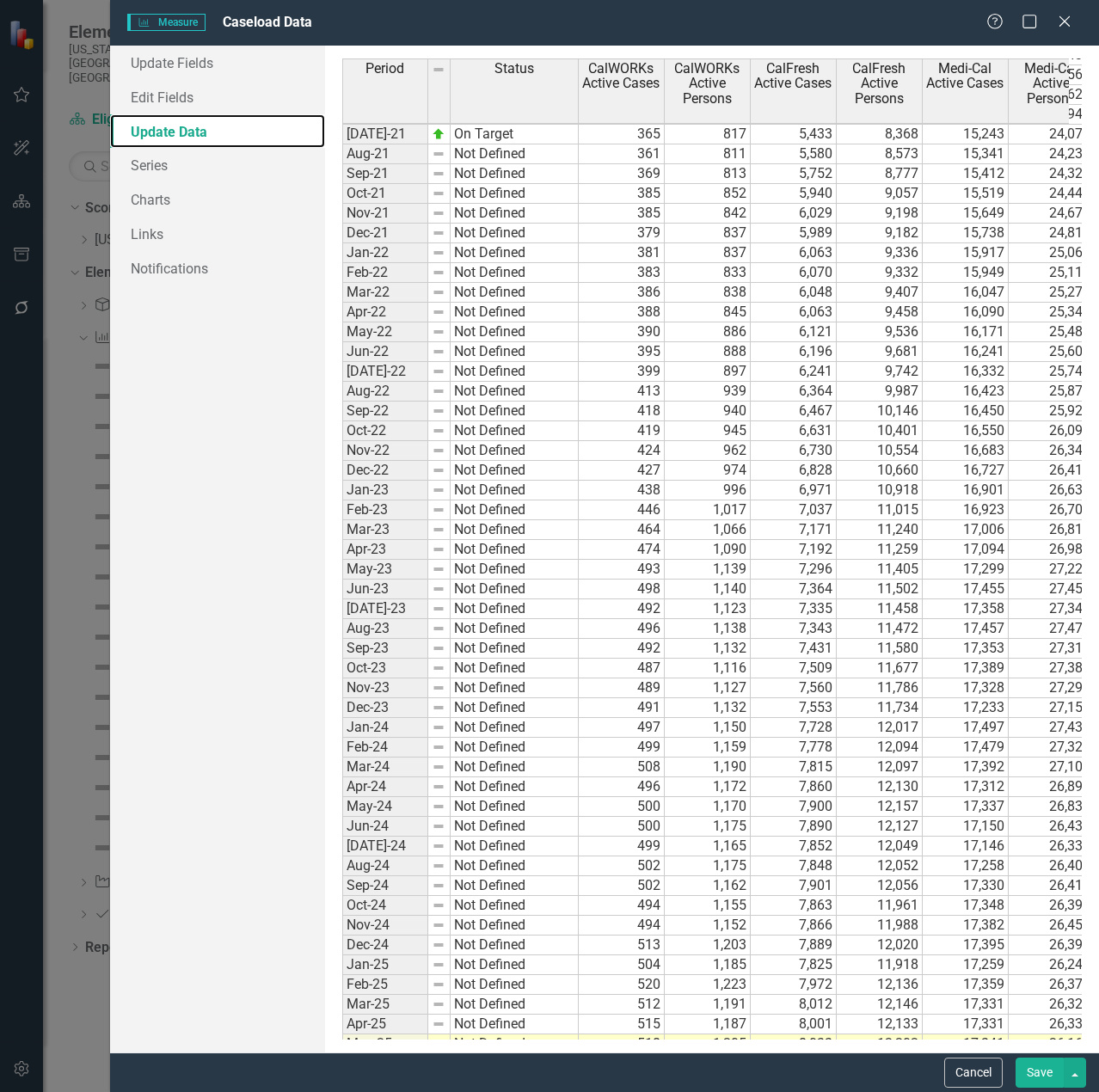
scroll to position [838, 0]
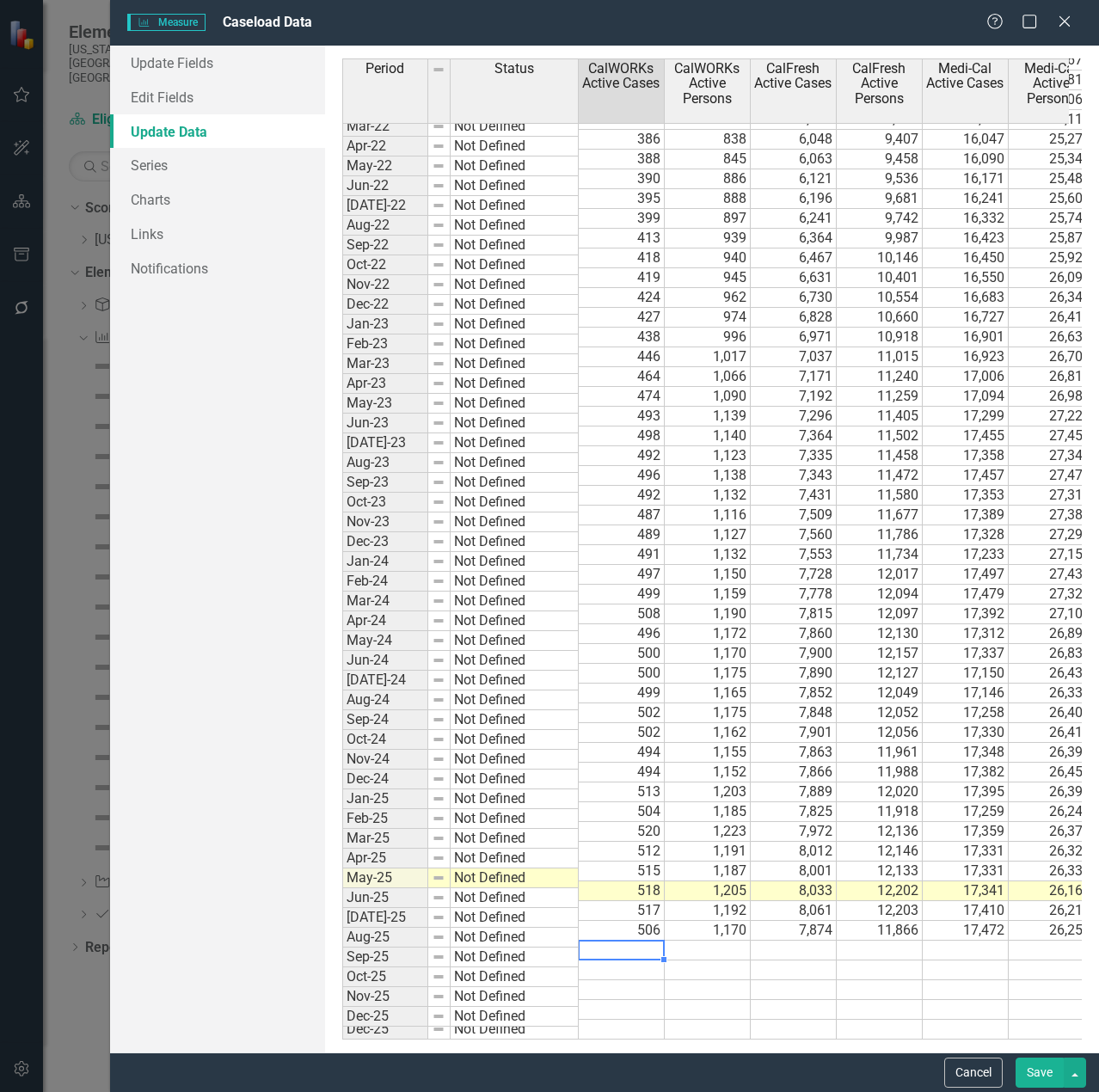
click at [641, 940] on td at bounding box center [621, 950] width 86 height 20
click at [641, 924] on td "506" at bounding box center [621, 931] width 86 height 20
click at [931, 940] on td at bounding box center [964, 950] width 86 height 20
drag, startPoint x: 628, startPoint y: 922, endPoint x: 1060, endPoint y: 719, distance: 477.3
click at [628, 921] on td "506" at bounding box center [621, 931] width 86 height 20
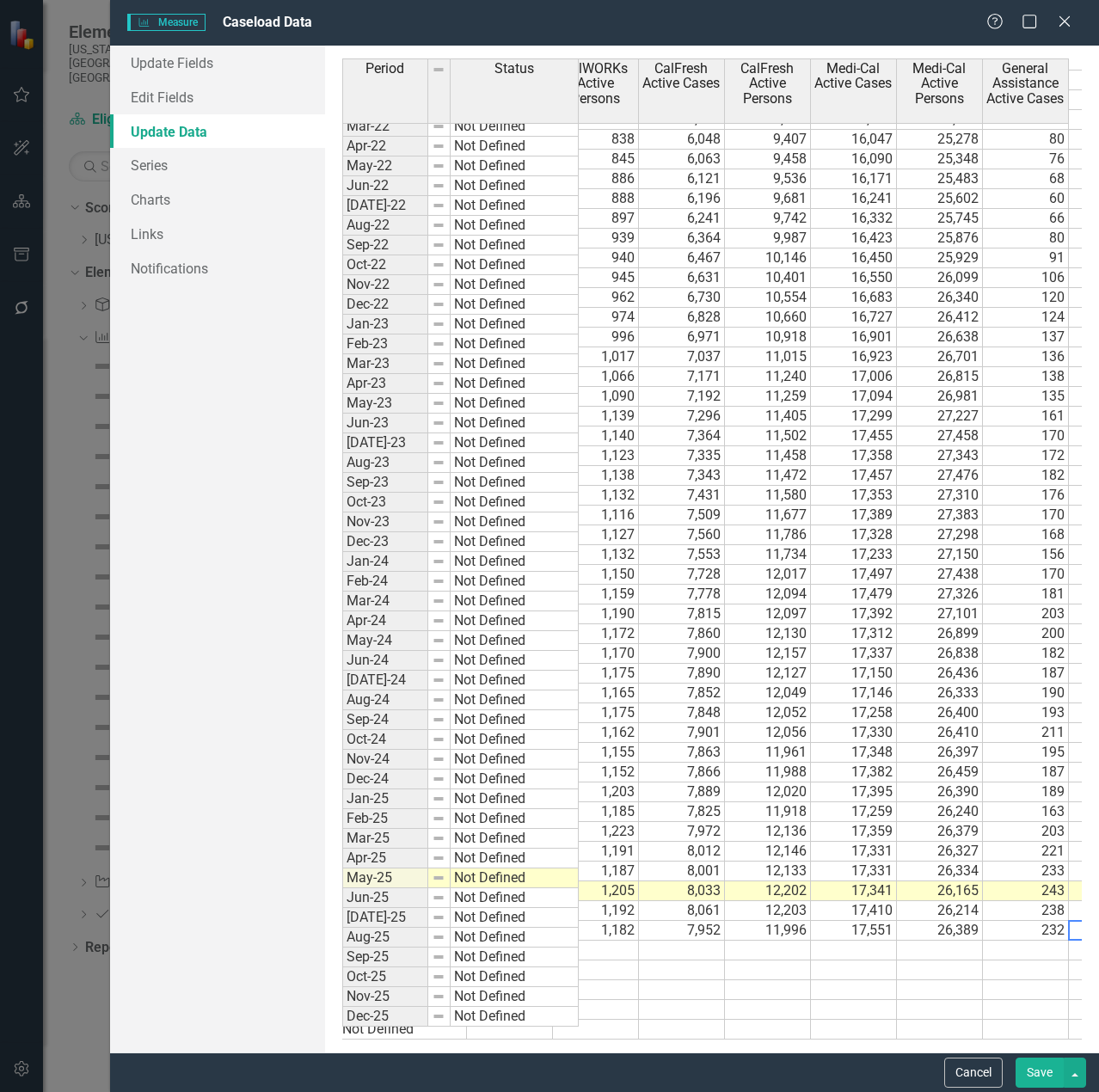
scroll to position [0, 198]
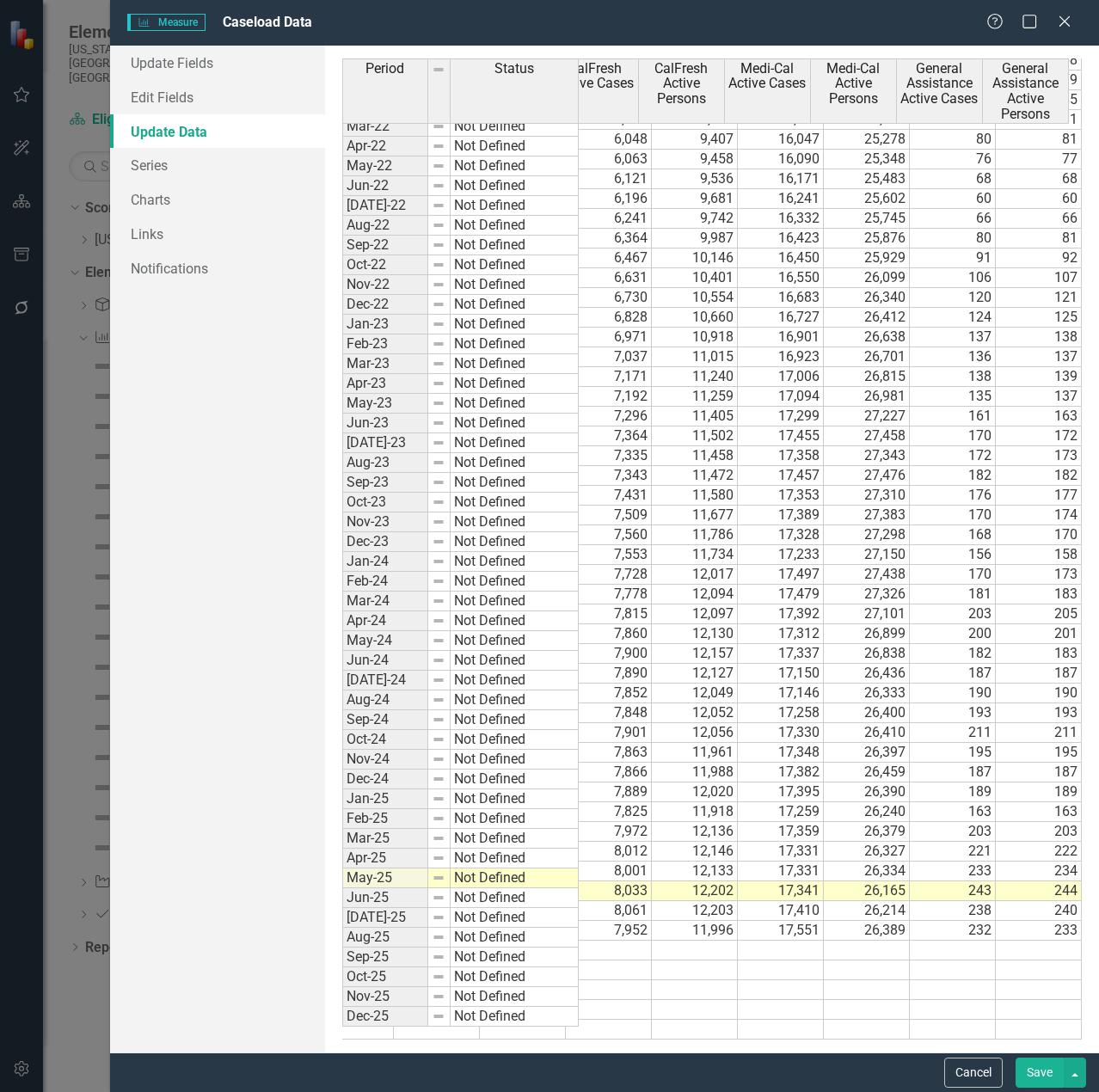
drag, startPoint x: 797, startPoint y: 919, endPoint x: 766, endPoint y: 916, distance: 31.1
click at [797, 921] on td "17,551" at bounding box center [780, 931] width 86 height 20
click at [619, 940] on td at bounding box center [608, 950] width 86 height 20
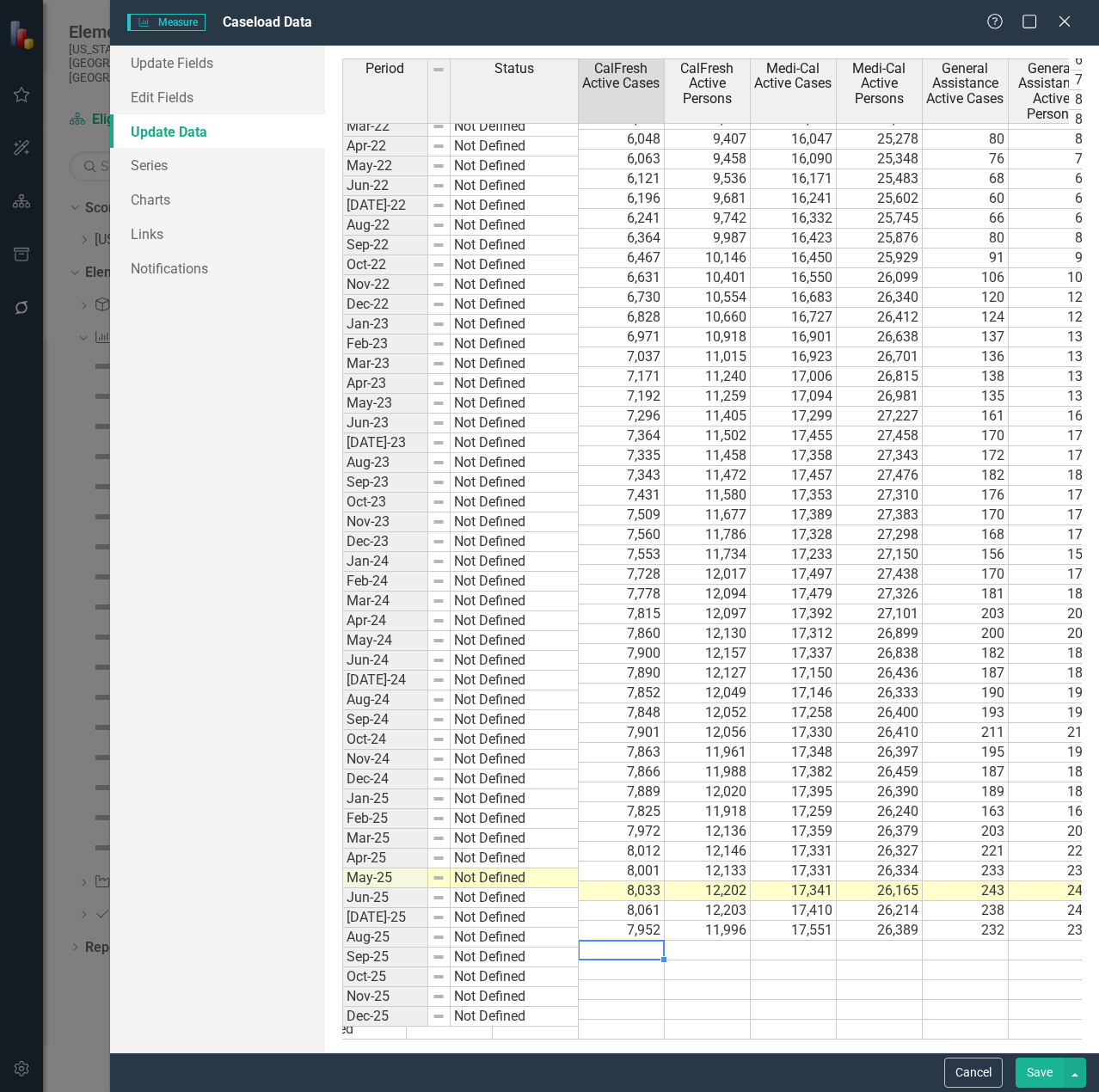
drag, startPoint x: 629, startPoint y: 939, endPoint x: 605, endPoint y: 939, distance: 24.0
click at [605, 940] on td at bounding box center [621, 950] width 86 height 20
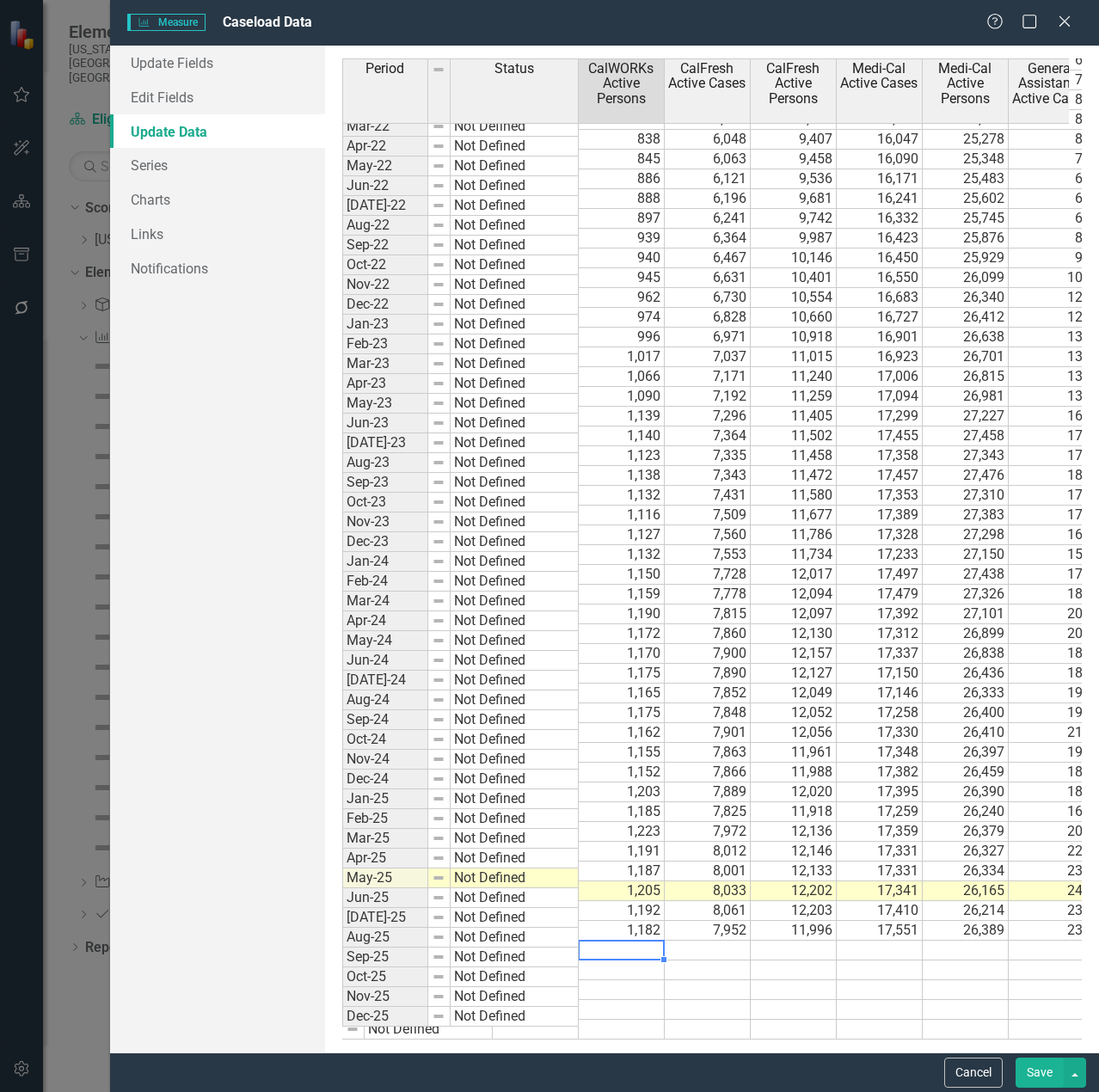
scroll to position [0, 0]
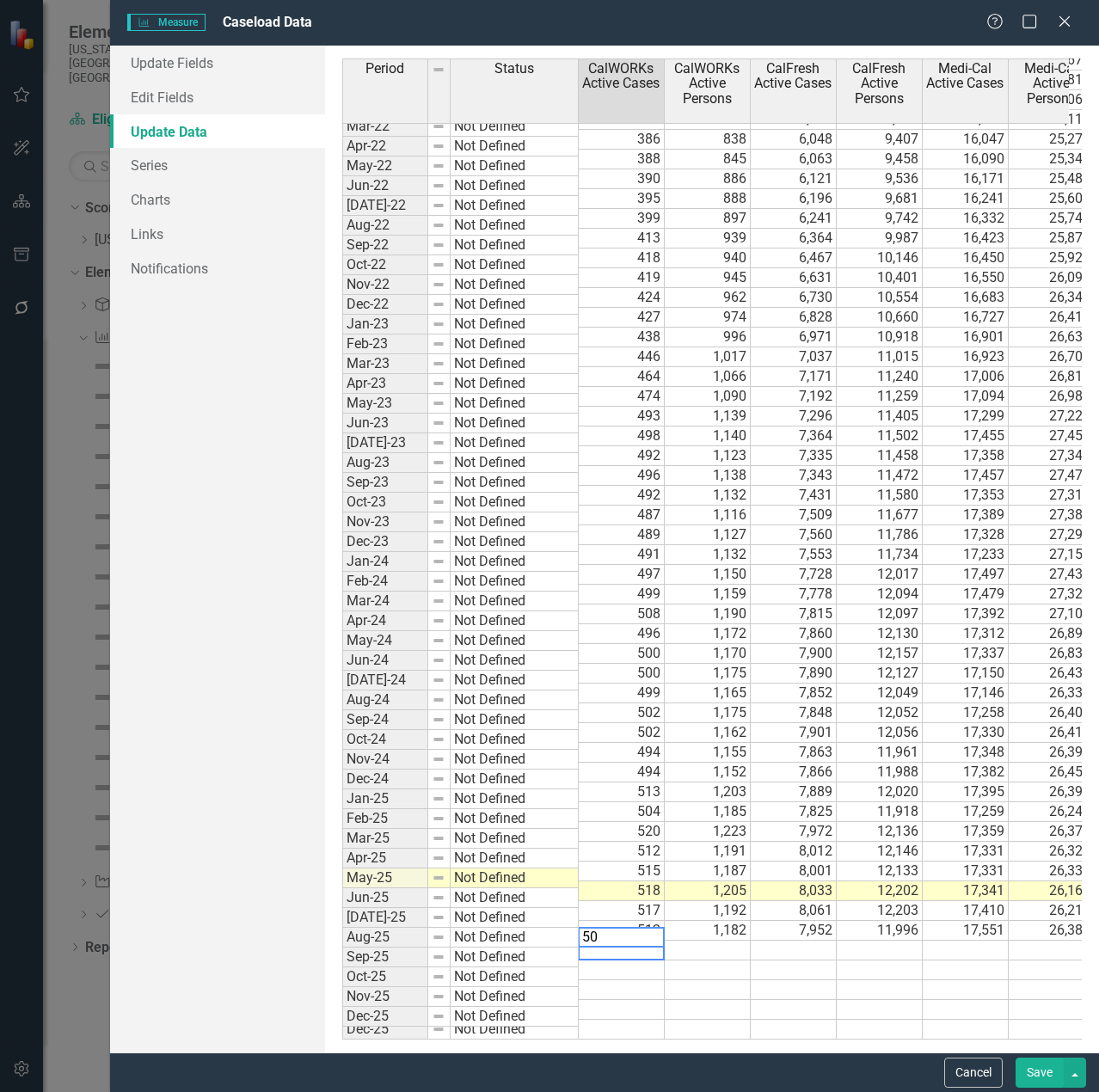
type textarea "504"
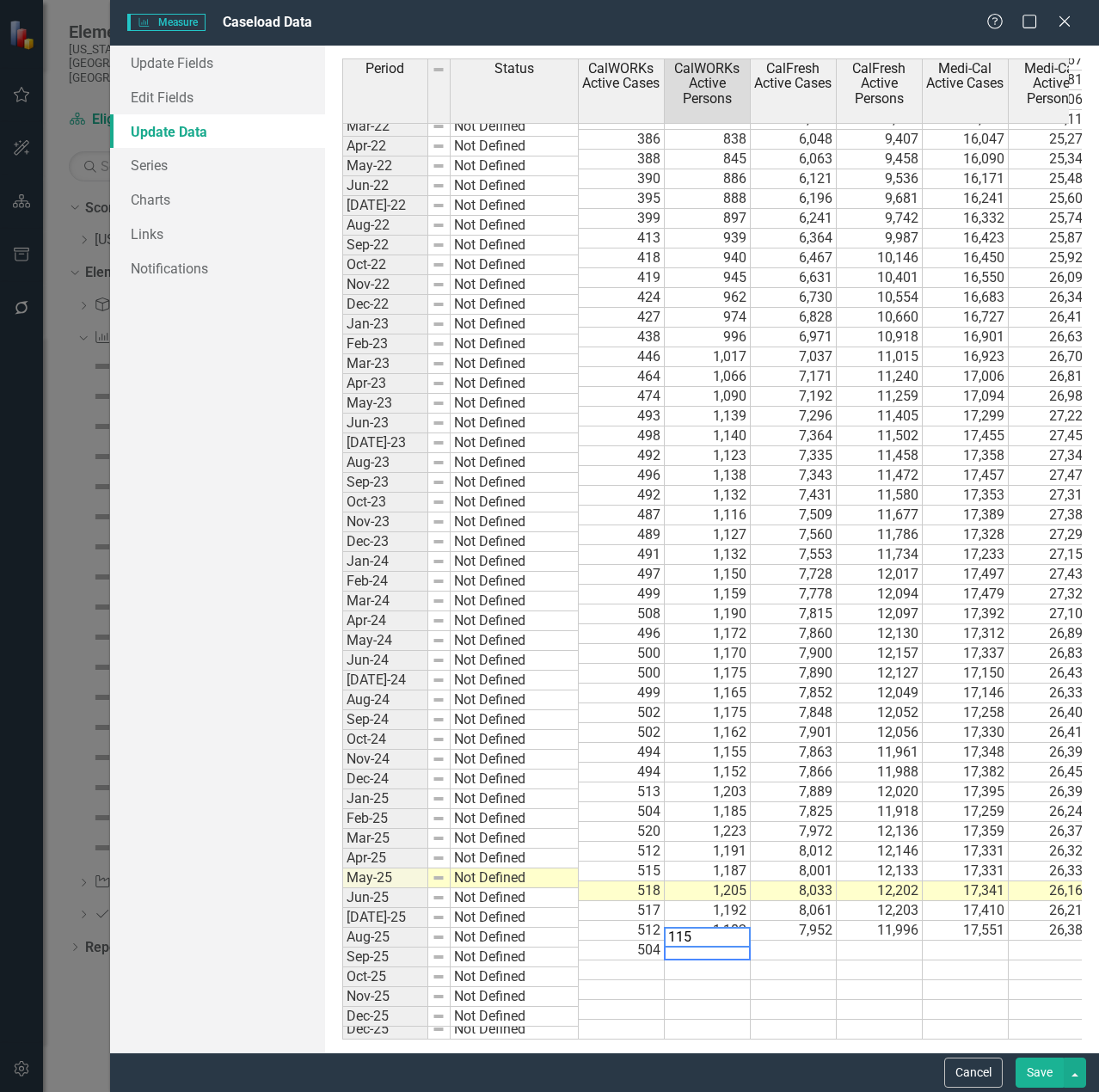
type textarea "1151"
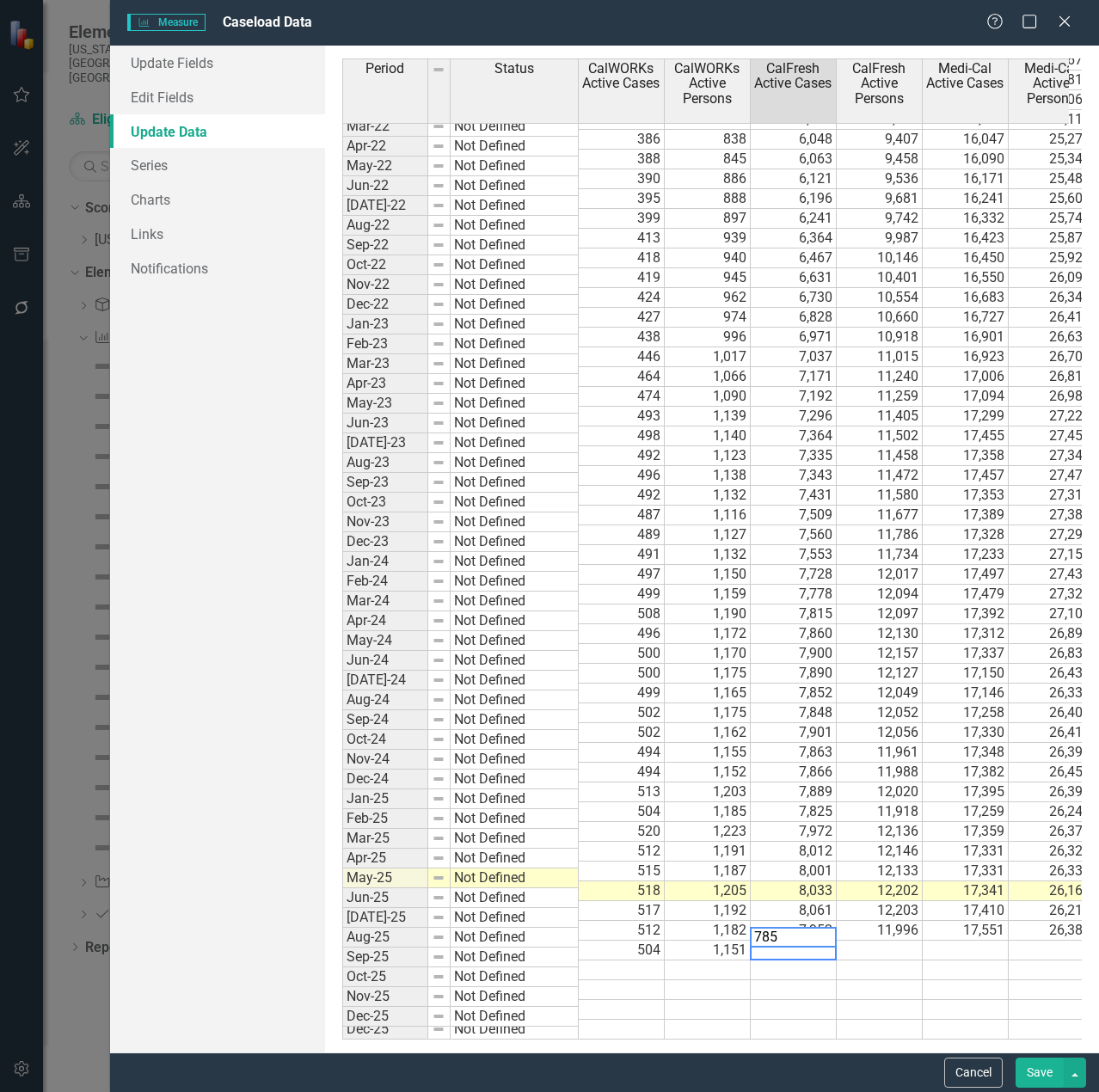
type textarea "7851"
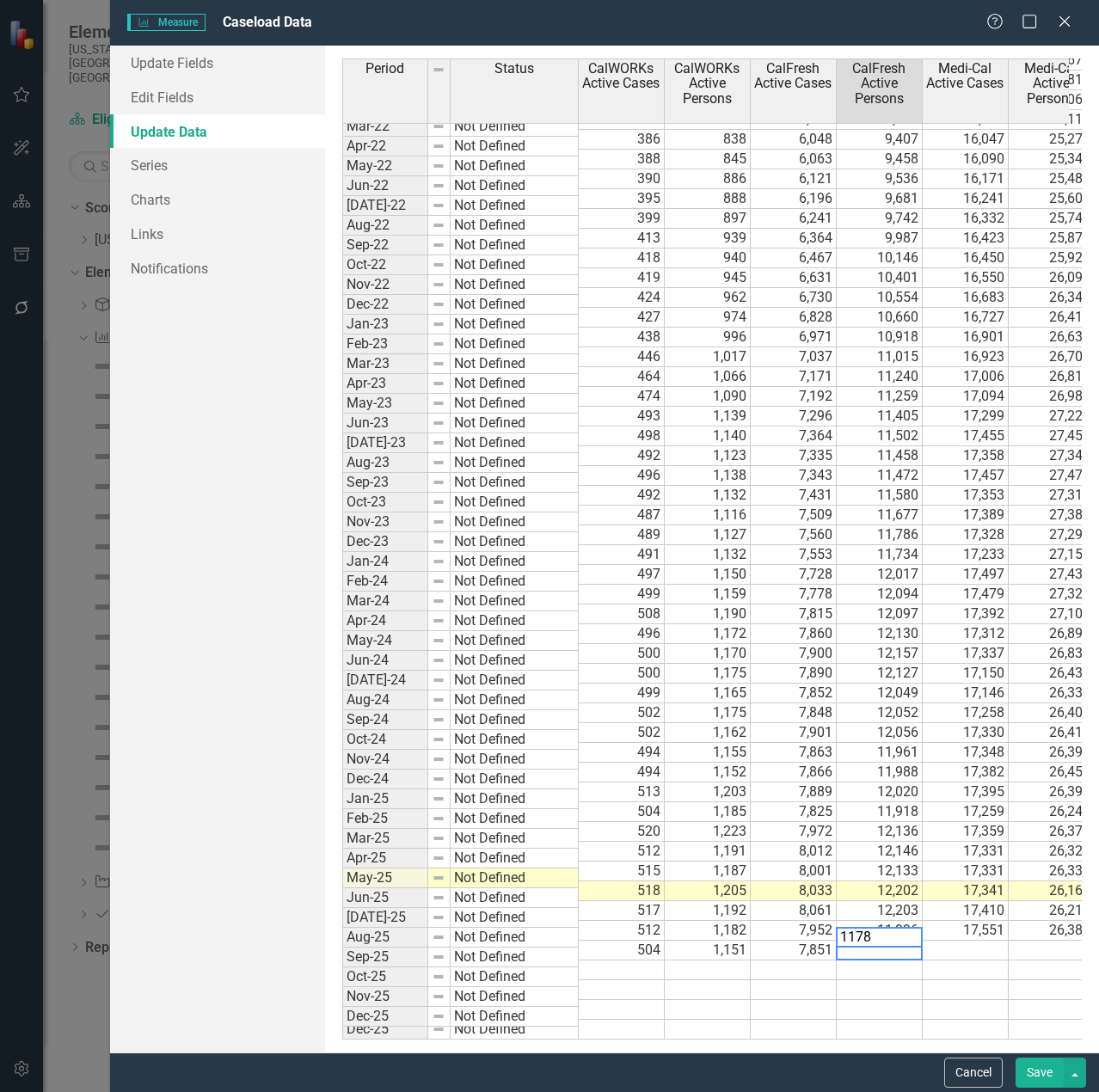
type textarea "11780"
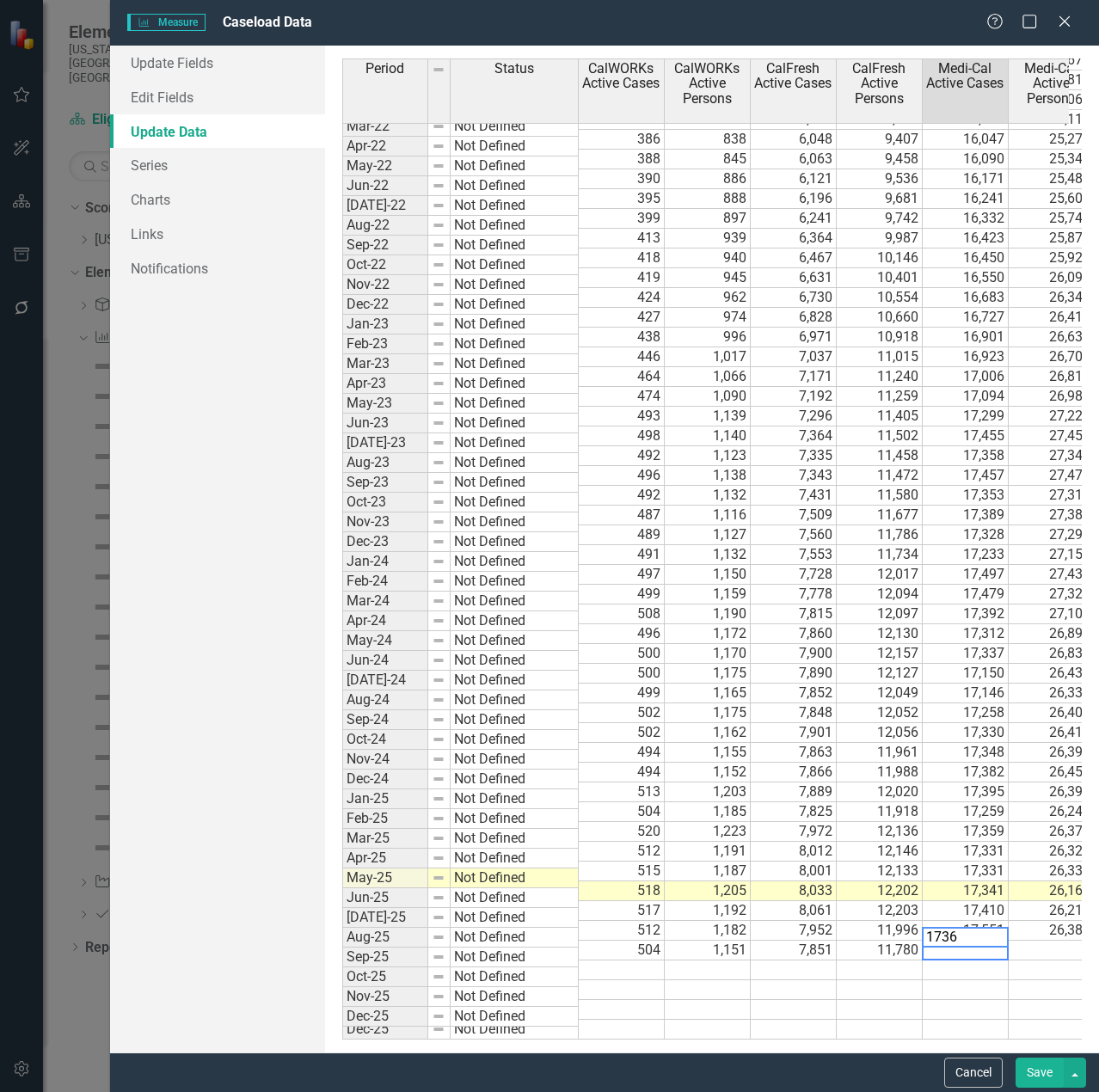
type textarea "17364"
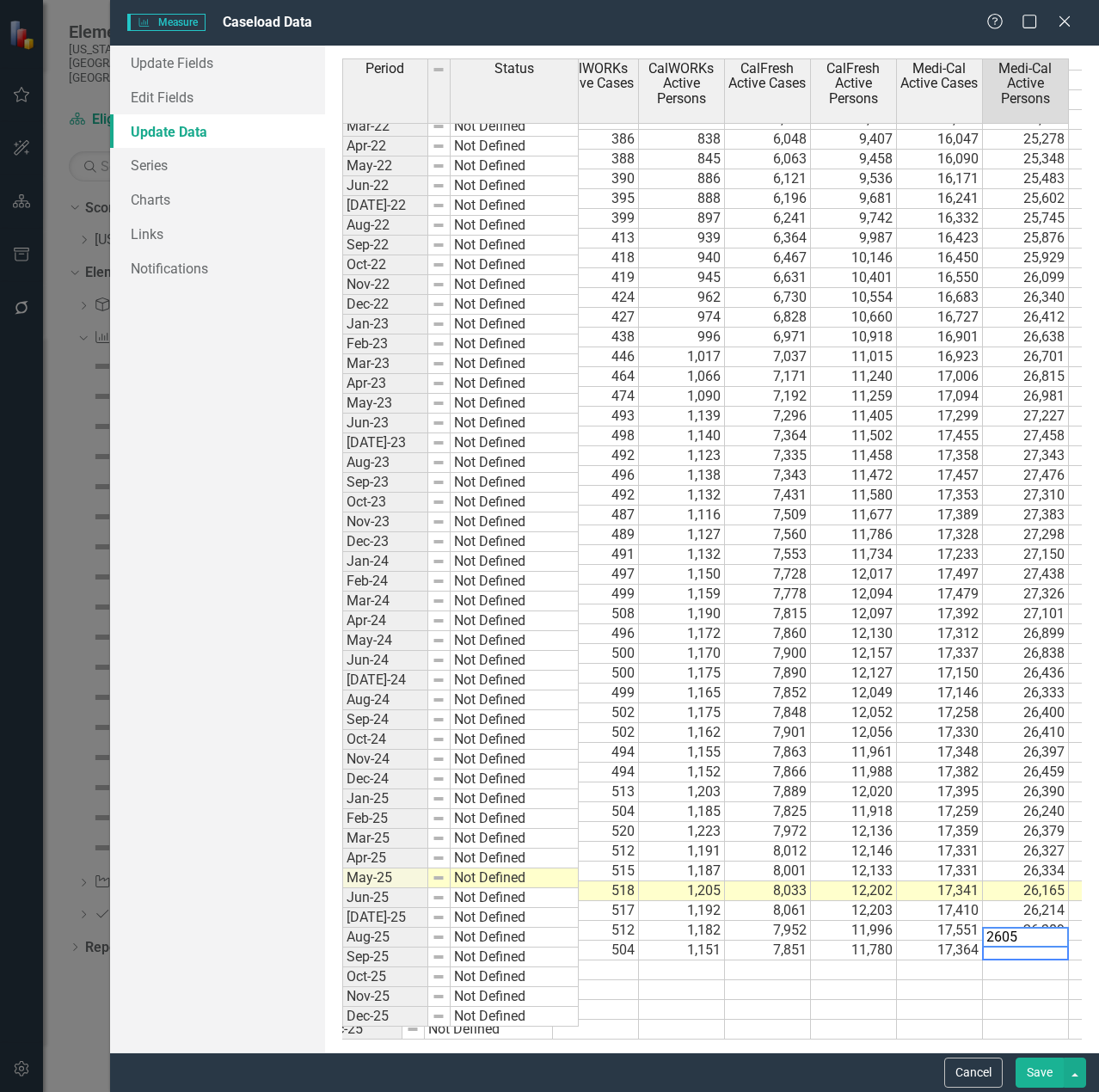
type textarea "26050"
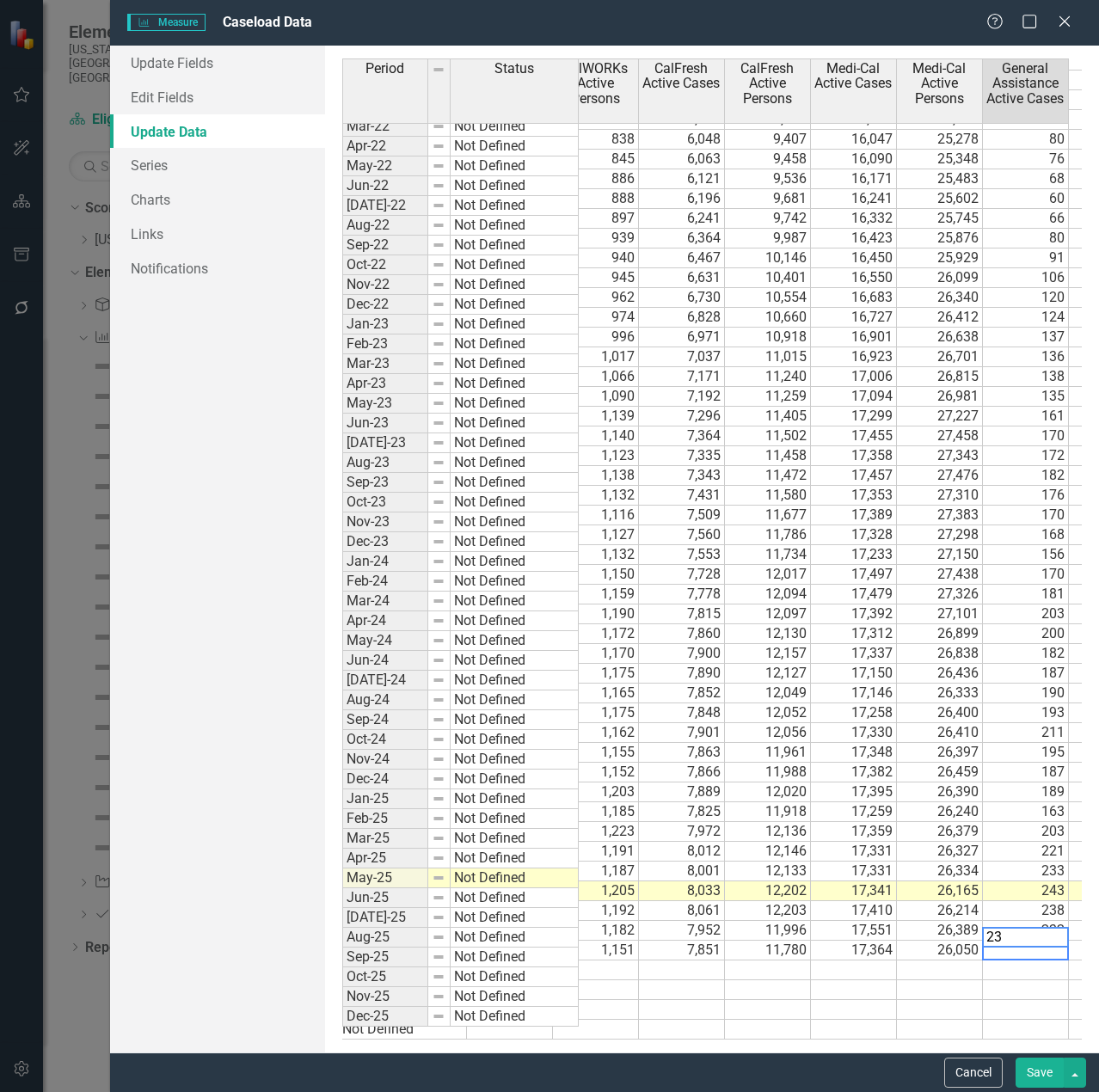
type textarea "230"
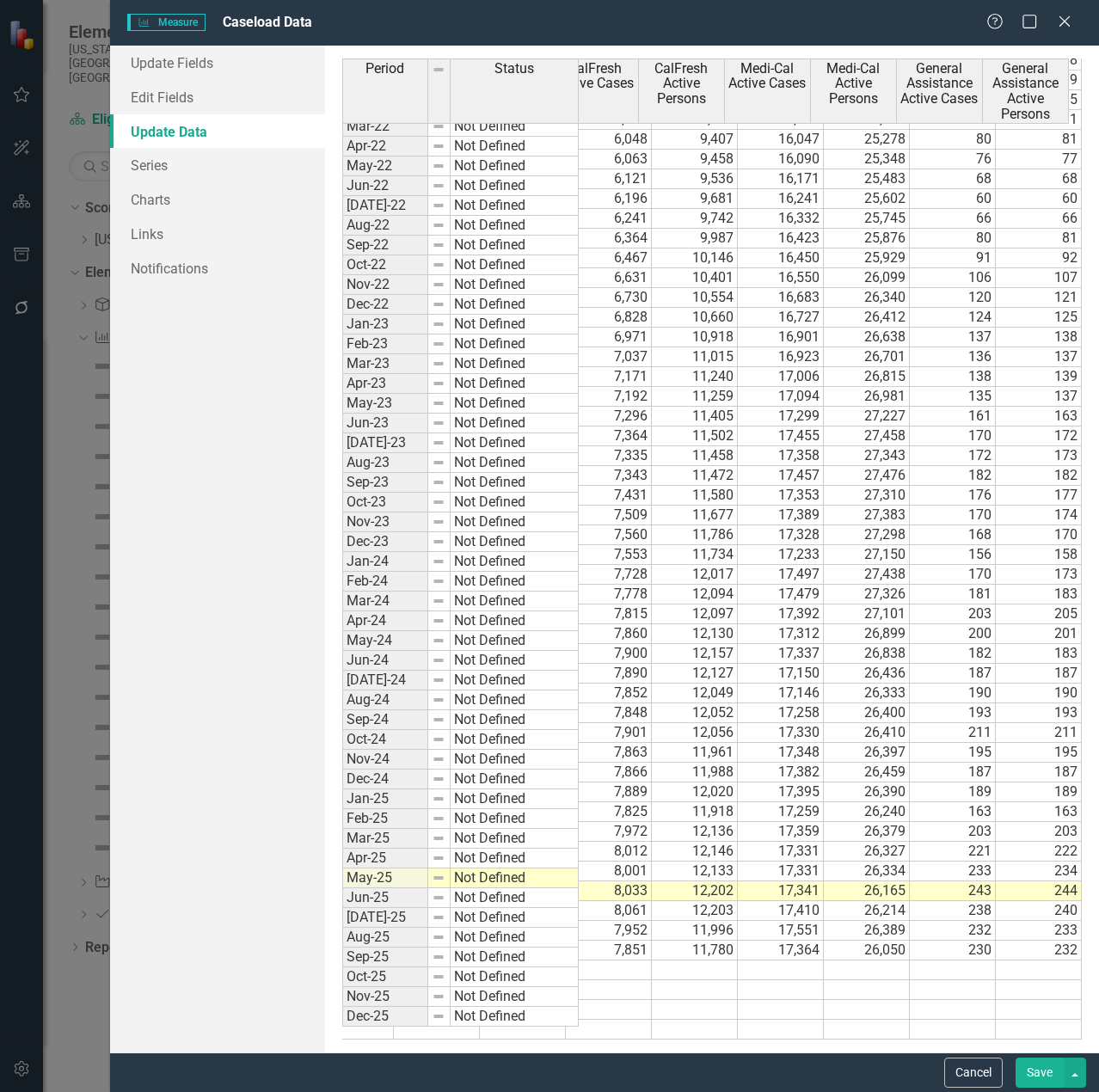
click at [824, 921] on td "26,389" at bounding box center [866, 931] width 86 height 20
click at [652, 901] on td "12,203" at bounding box center [694, 910] width 86 height 20
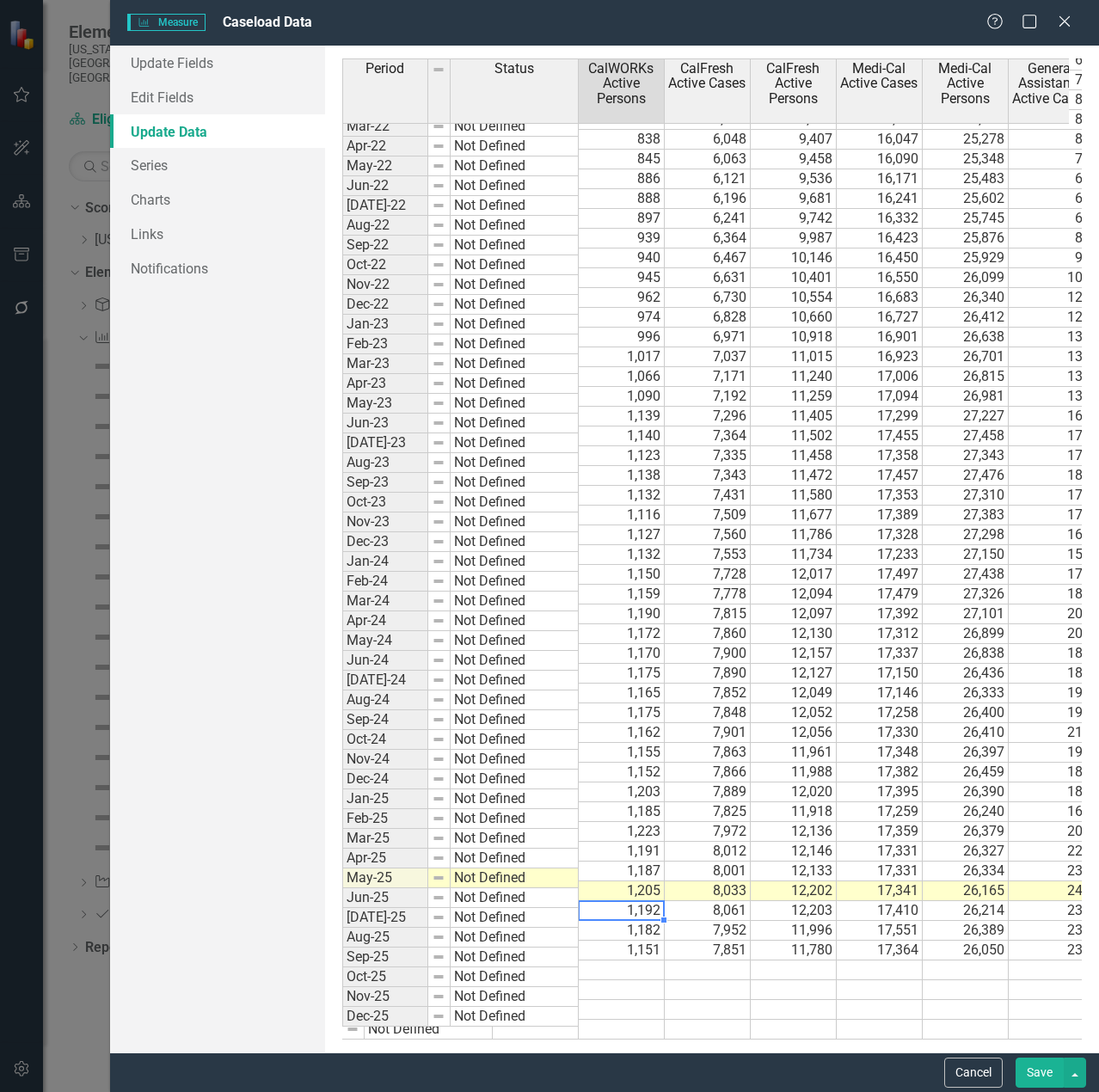
scroll to position [0, 0]
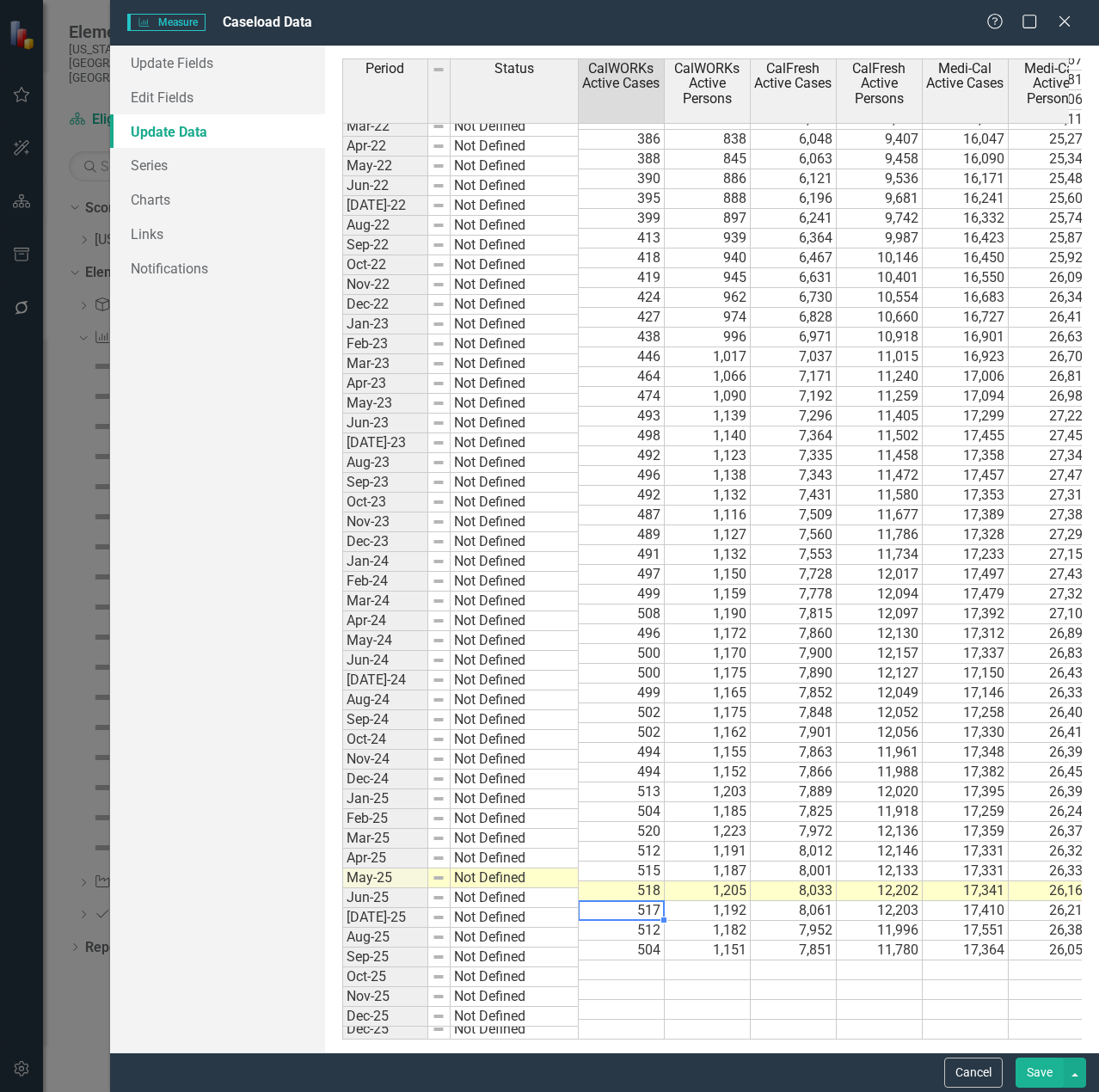
click at [604, 901] on td "517" at bounding box center [621, 910] width 86 height 20
click at [710, 901] on td "1,192" at bounding box center [707, 910] width 86 height 20
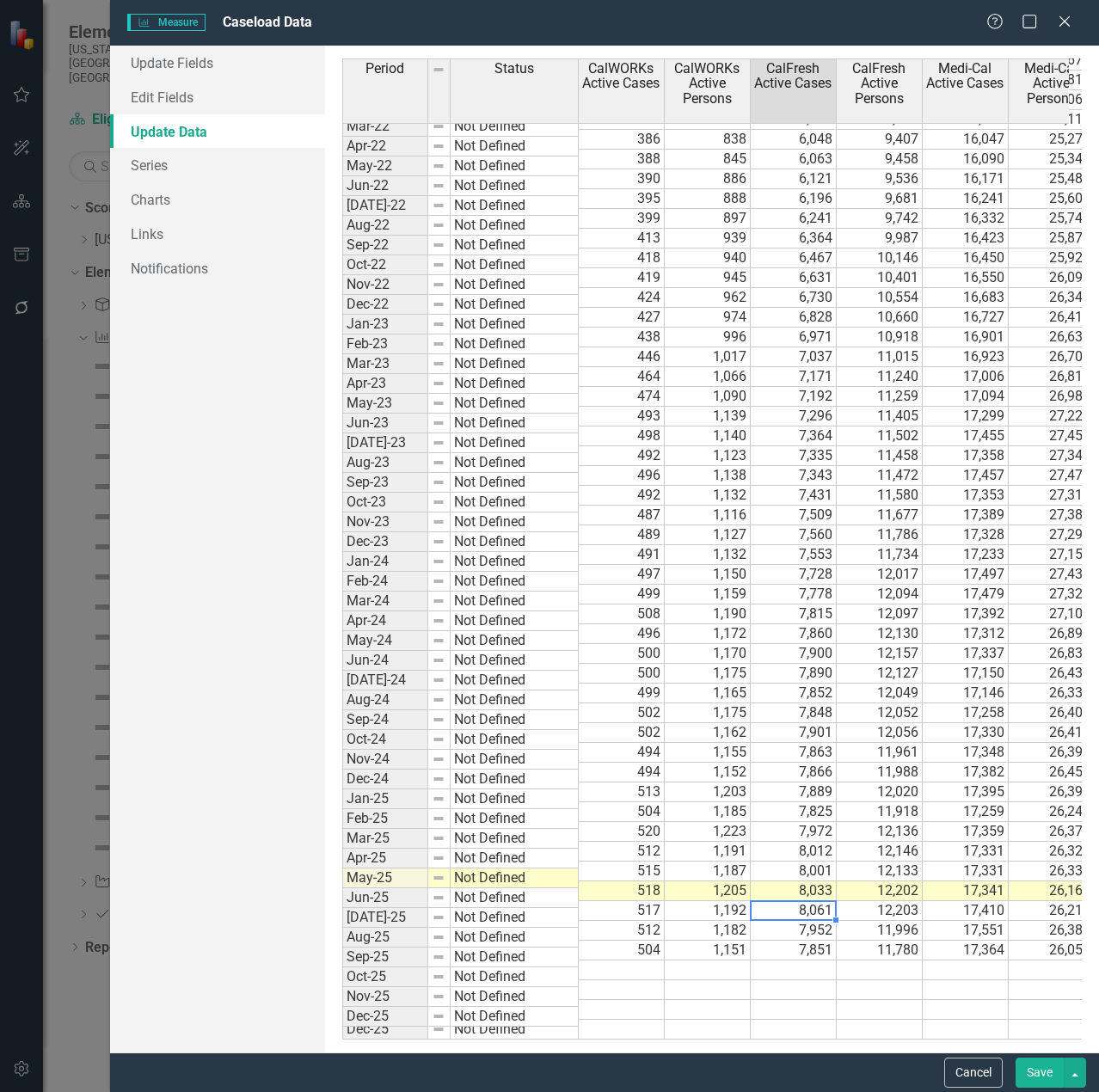
click at [807, 902] on td "8,061" at bounding box center [793, 910] width 86 height 20
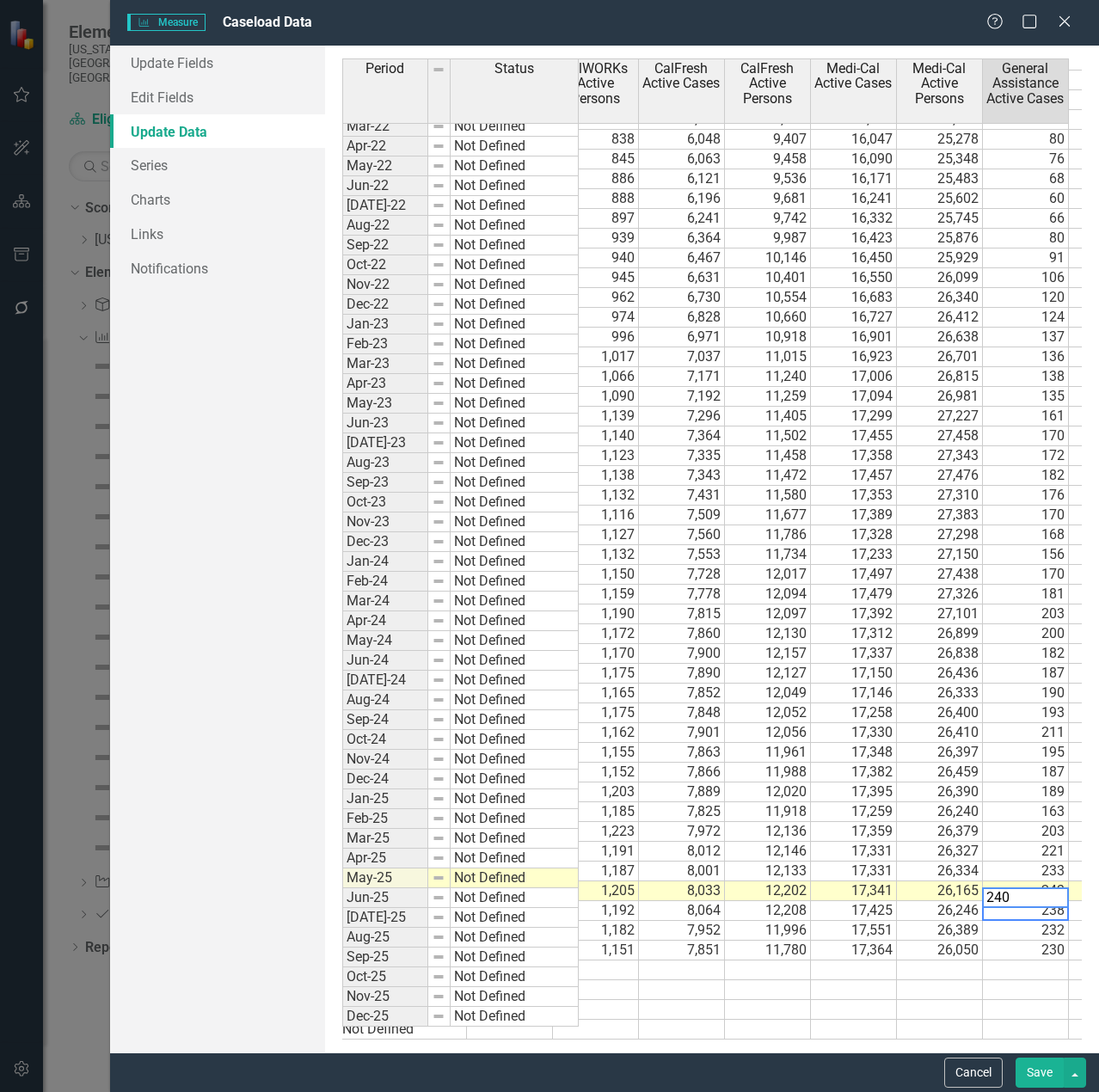
scroll to position [0, 198]
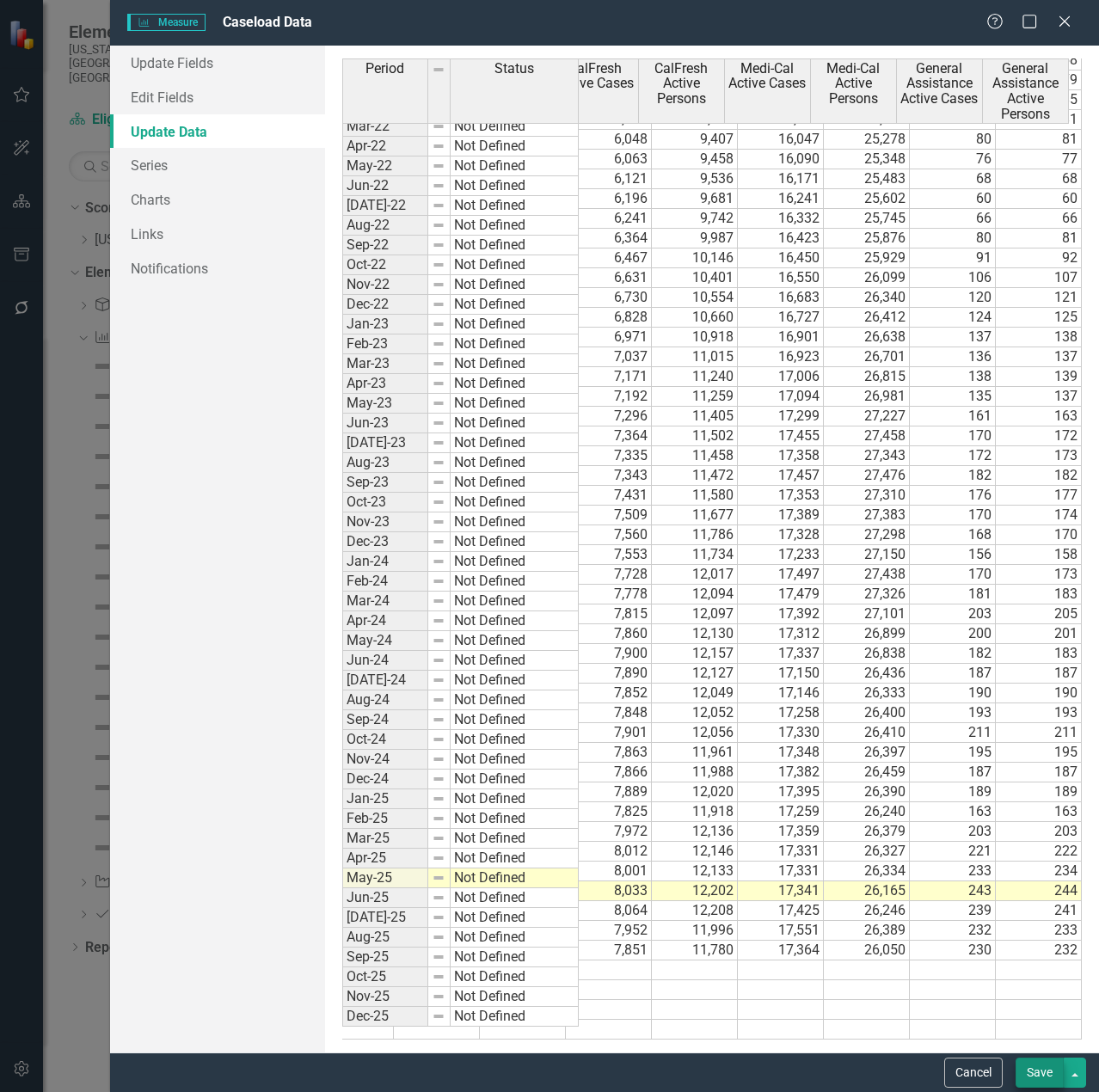
type textarea "241"
click at [1029, 1075] on button "Save" at bounding box center [1039, 1072] width 48 height 30
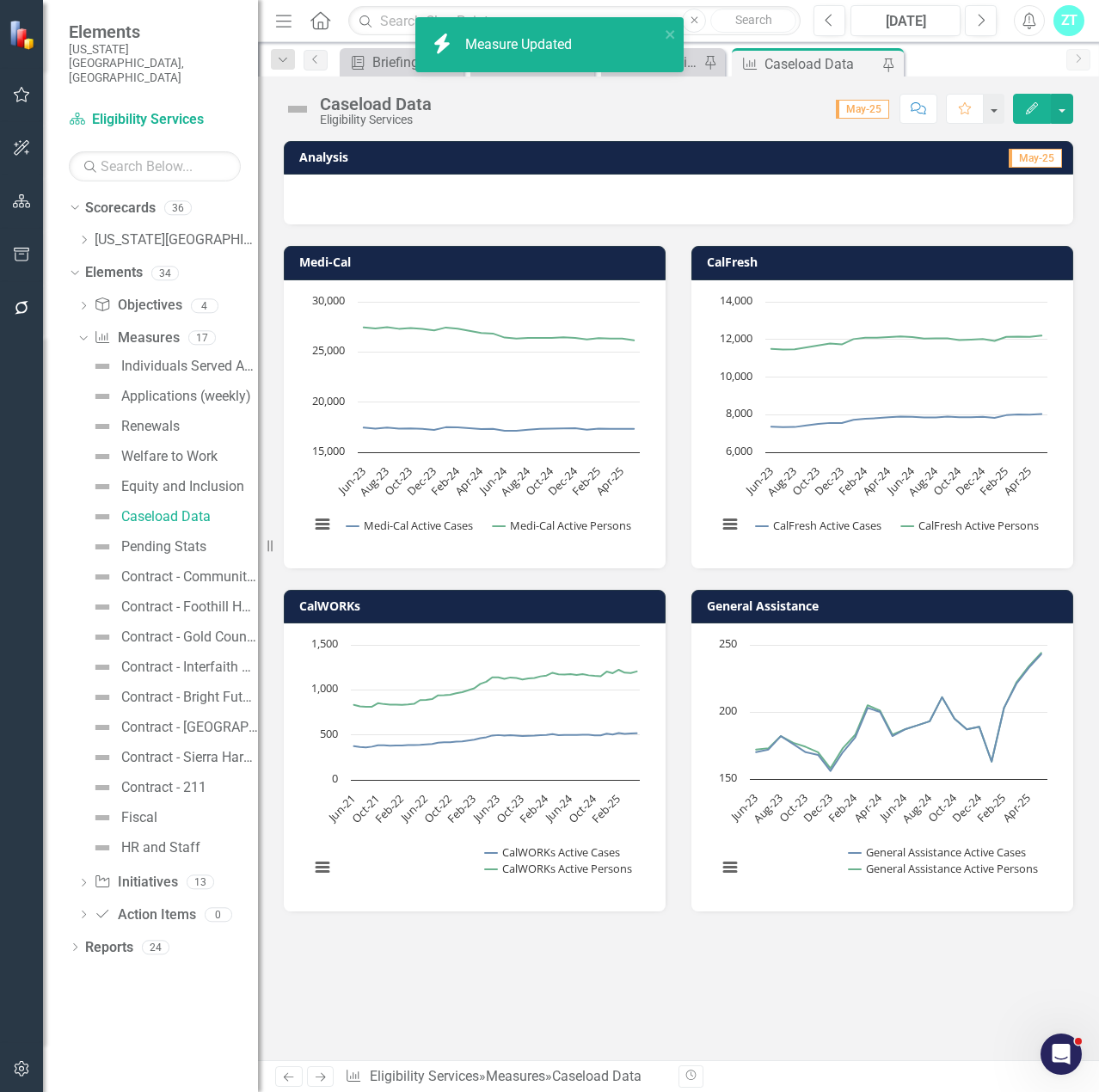
click at [972, 980] on div "Analysis May-25 Medi-Cal Chart Line chart with 2 lines. The chart has 1 X axis …" at bounding box center [678, 601] width 841 height 919
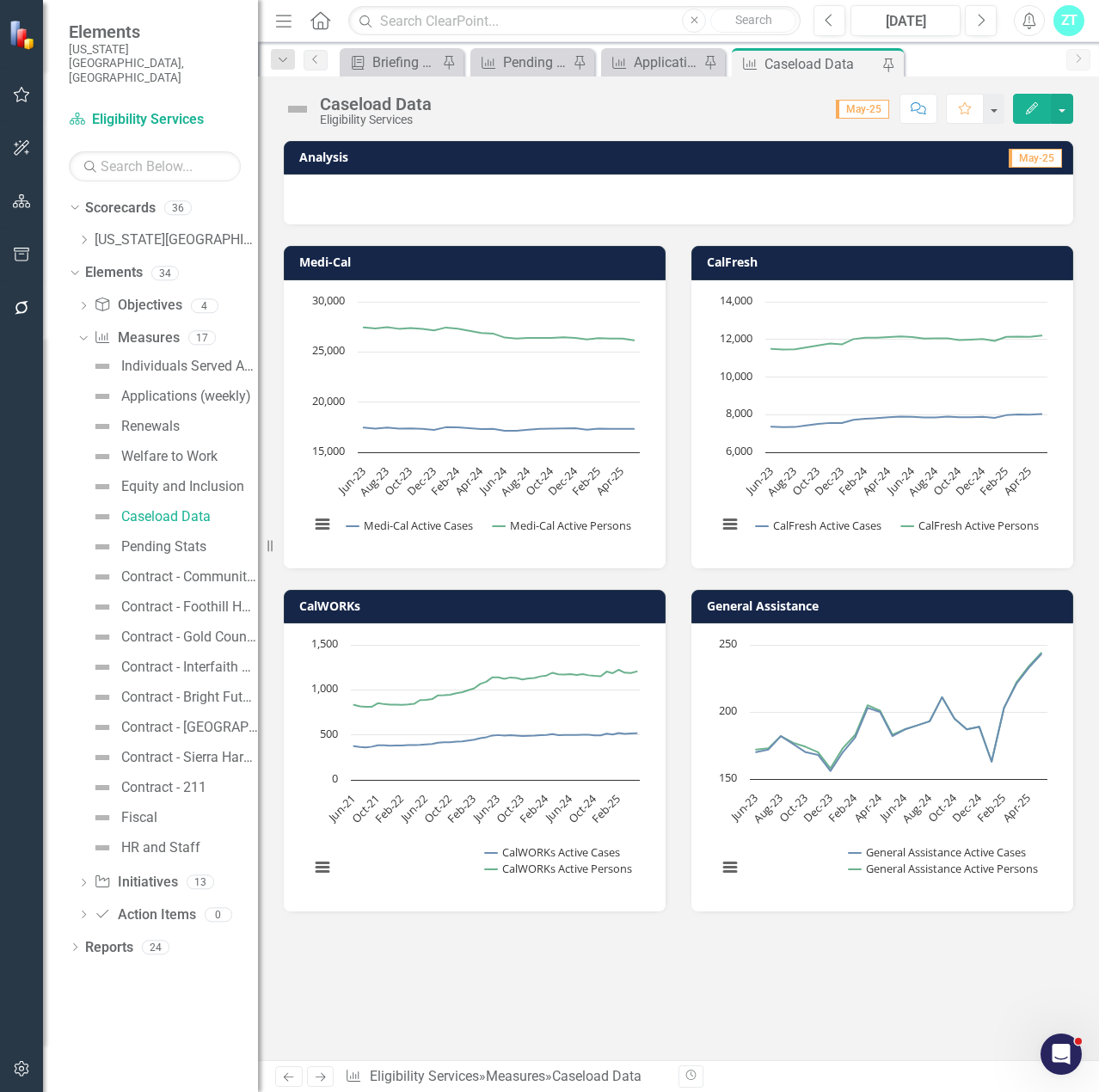
click at [884, 1010] on div "Analysis May-25 Medi-Cal Chart Line chart with 2 lines. The chart has 1 X axis …" at bounding box center [678, 601] width 841 height 919
click at [635, 1024] on div "Analysis May-25 Medi-Cal Chart Line chart with 2 lines. The chart has 1 X axis …" at bounding box center [678, 601] width 841 height 919
click at [427, 964] on div "Analysis May-25 Medi-Cal Chart Line chart with 2 lines. The chart has 1 X axis …" at bounding box center [678, 601] width 841 height 919
